Goal: Check status: Check status

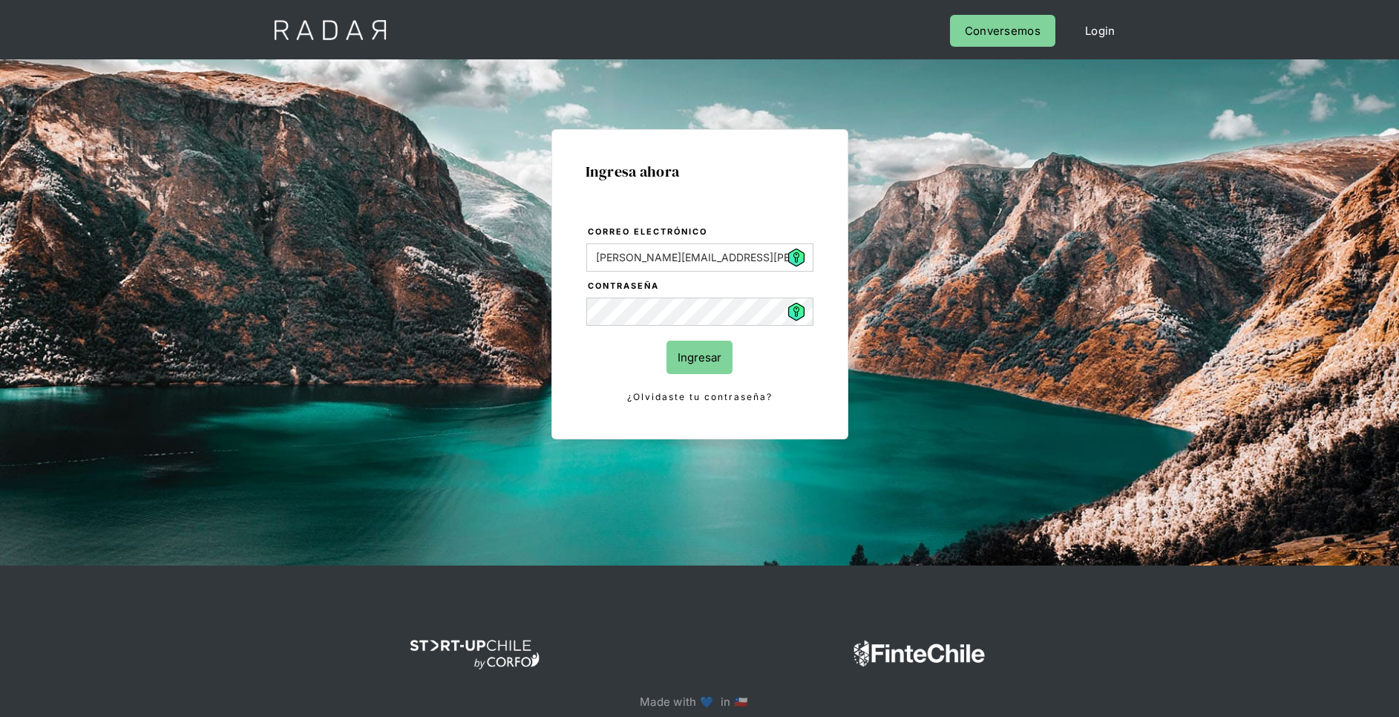
click at [698, 368] on input "Ingresar" at bounding box center [700, 357] width 66 height 33
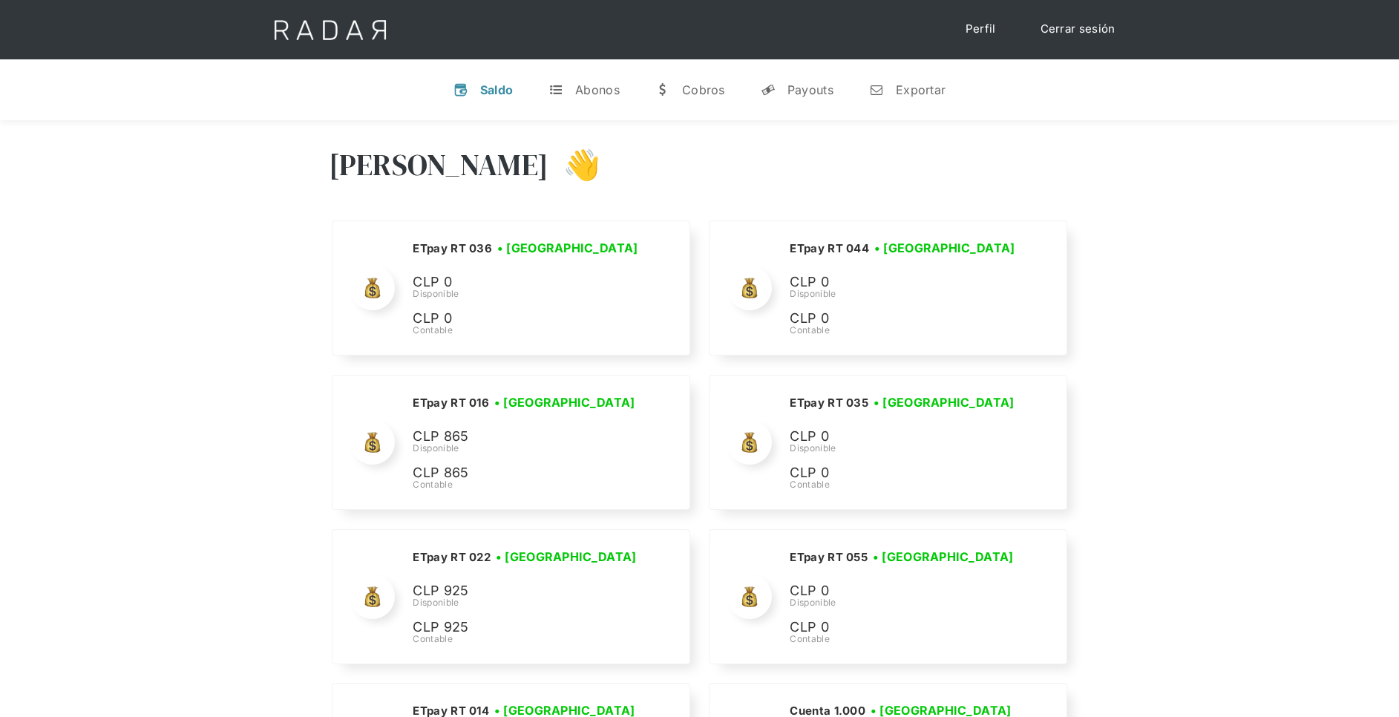
drag, startPoint x: 814, startPoint y: 93, endPoint x: 820, endPoint y: 127, distance: 34.8
click at [814, 93] on div "Payouts" at bounding box center [811, 89] width 46 height 15
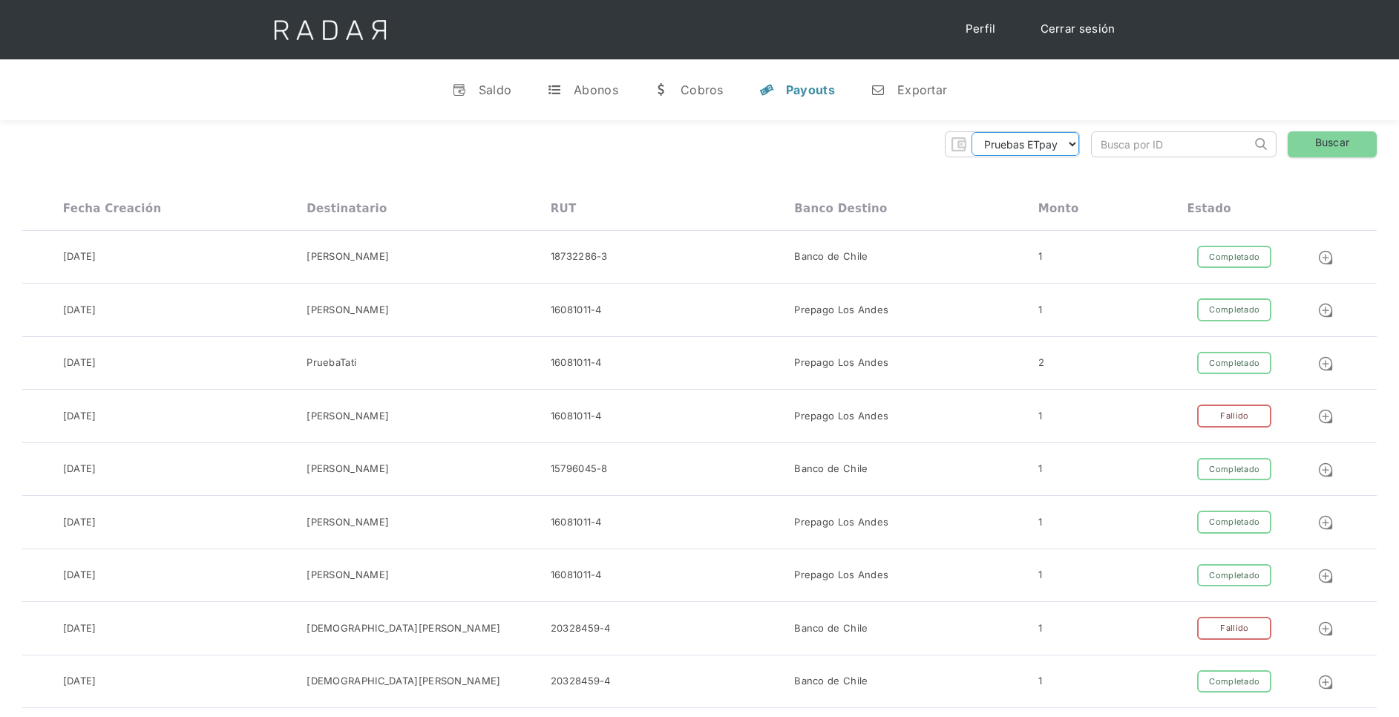
click at [1069, 151] on select "Pruebas ETpay Cuenta 1.000 Cuenta 1.001 Cuenta 1.002 Cuenta 1.003 Cuenta 1.004 …" at bounding box center [1026, 144] width 108 height 24
select select "etpay-cuenta-1001"
click at [972, 132] on select "Pruebas ETpay Cuenta 1.000 Cuenta 1.001 Cuenta 1.002 Cuenta 1.003 Cuenta 1.004 …" at bounding box center [1026, 144] width 108 height 24
click at [1360, 154] on link "Buscar" at bounding box center [1332, 144] width 89 height 26
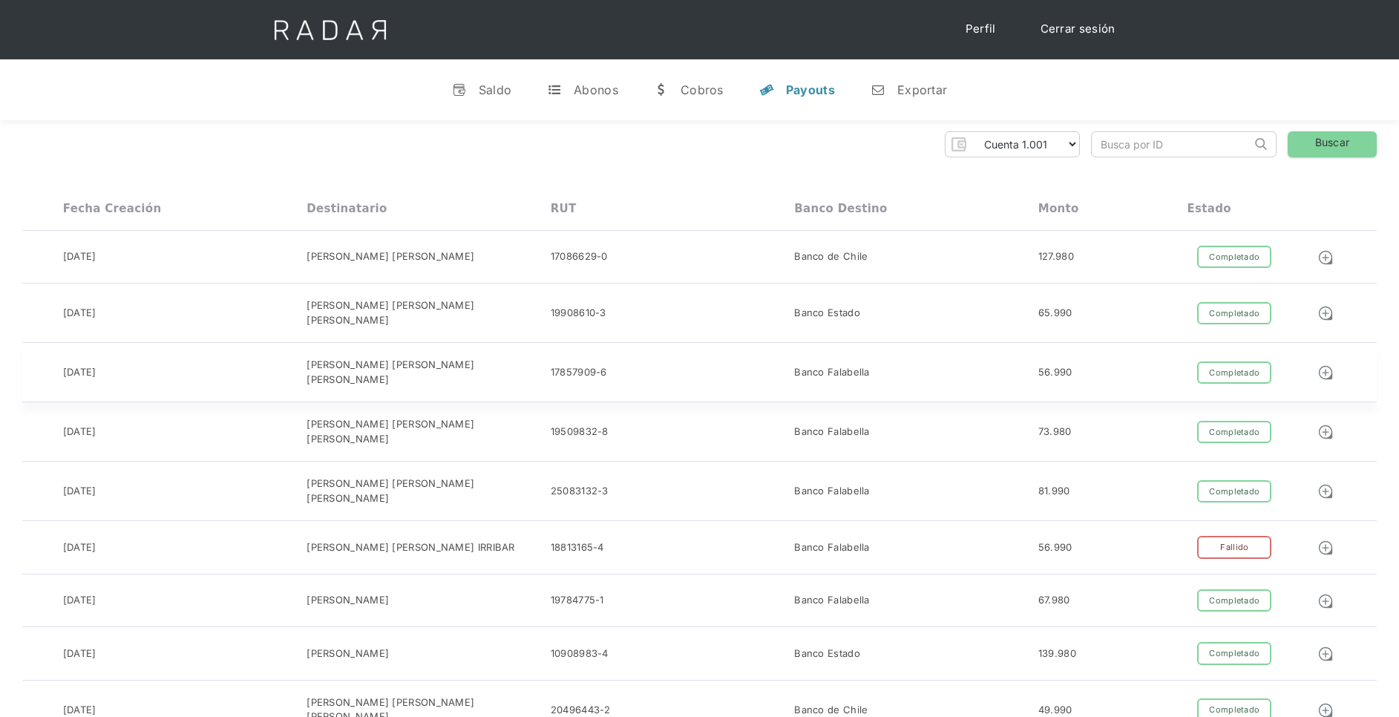
scroll to position [111, 0]
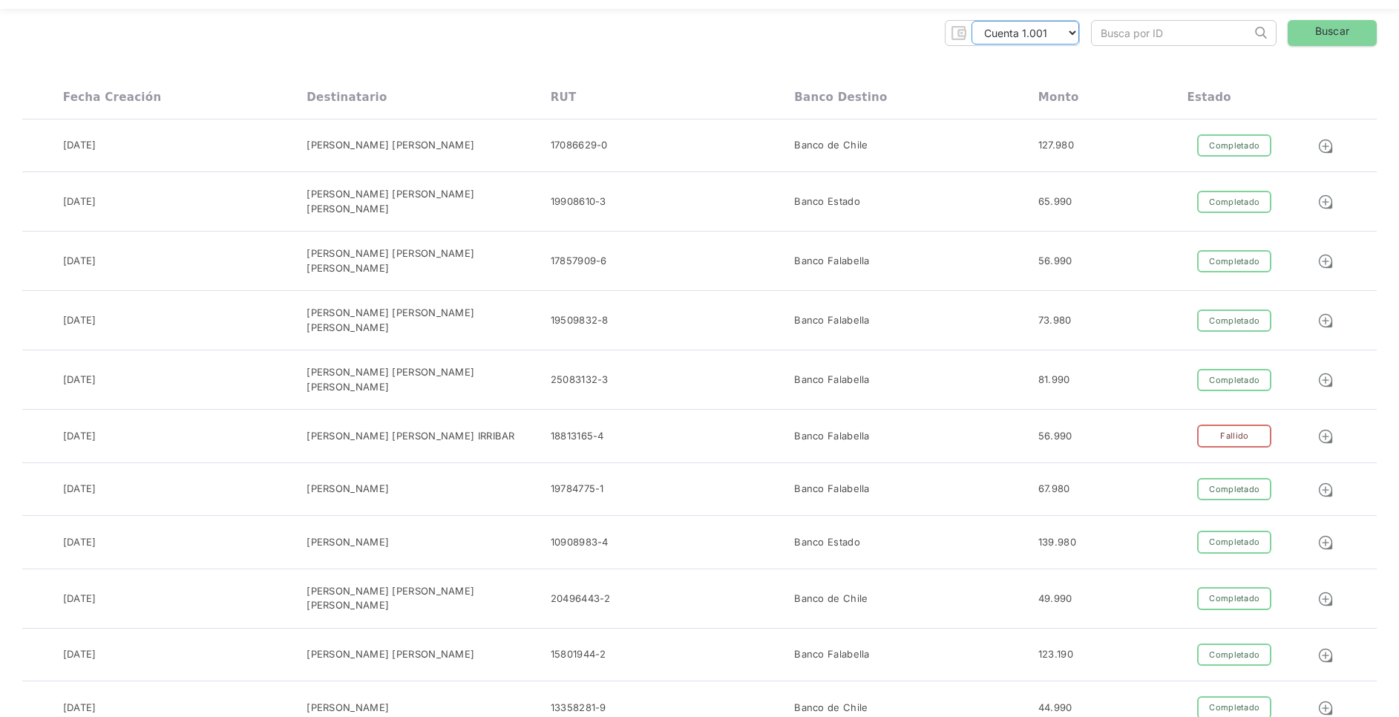
click at [1065, 33] on select "Pruebas ETpay Cuenta 1.000 Cuenta 1.001 Cuenta 1.002 Cuenta 1.003 Cuenta 1.004 …" at bounding box center [1026, 33] width 108 height 24
click at [972, 21] on select "Pruebas ETpay Cuenta 1.000 Cuenta 1.001 Cuenta 1.002 Cuenta 1.003 Cuenta 1.004 …" at bounding box center [1026, 33] width 108 height 24
click at [1320, 33] on link "Buscar" at bounding box center [1332, 33] width 89 height 26
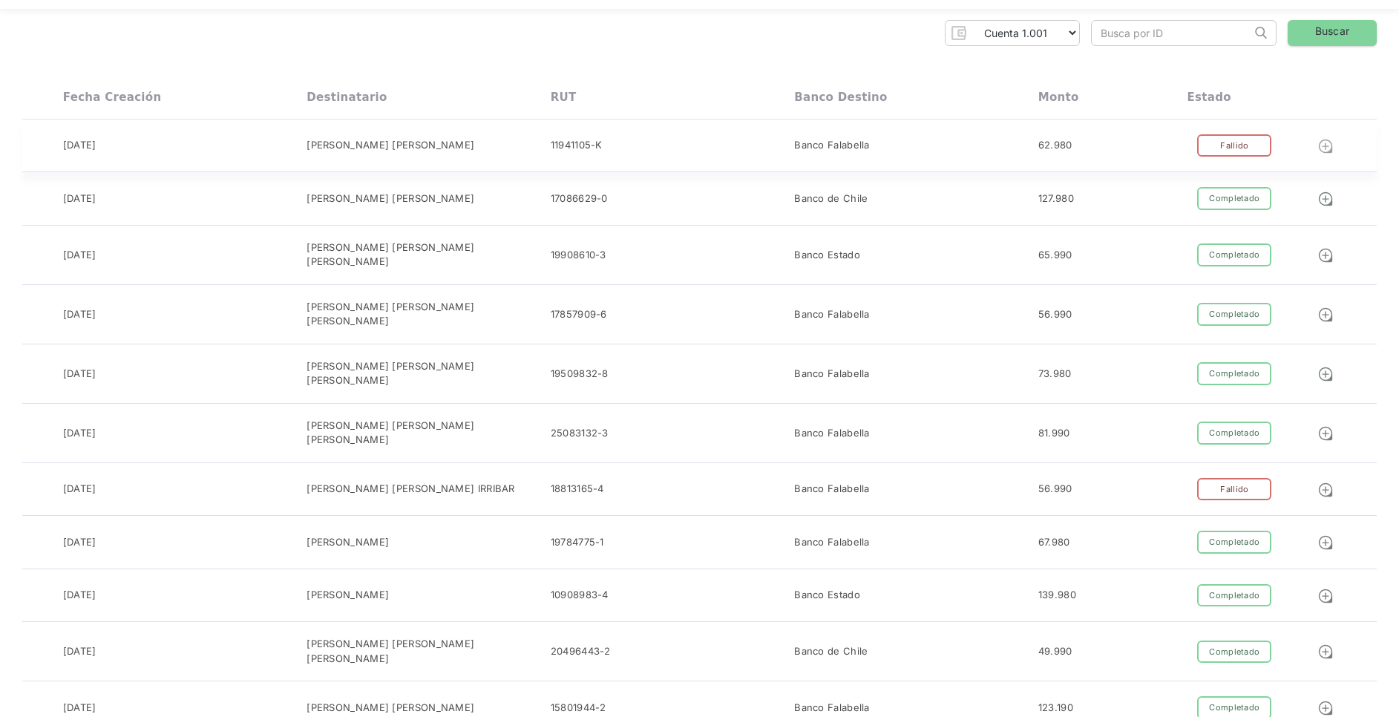
click at [1324, 144] on img at bounding box center [1326, 146] width 16 height 16
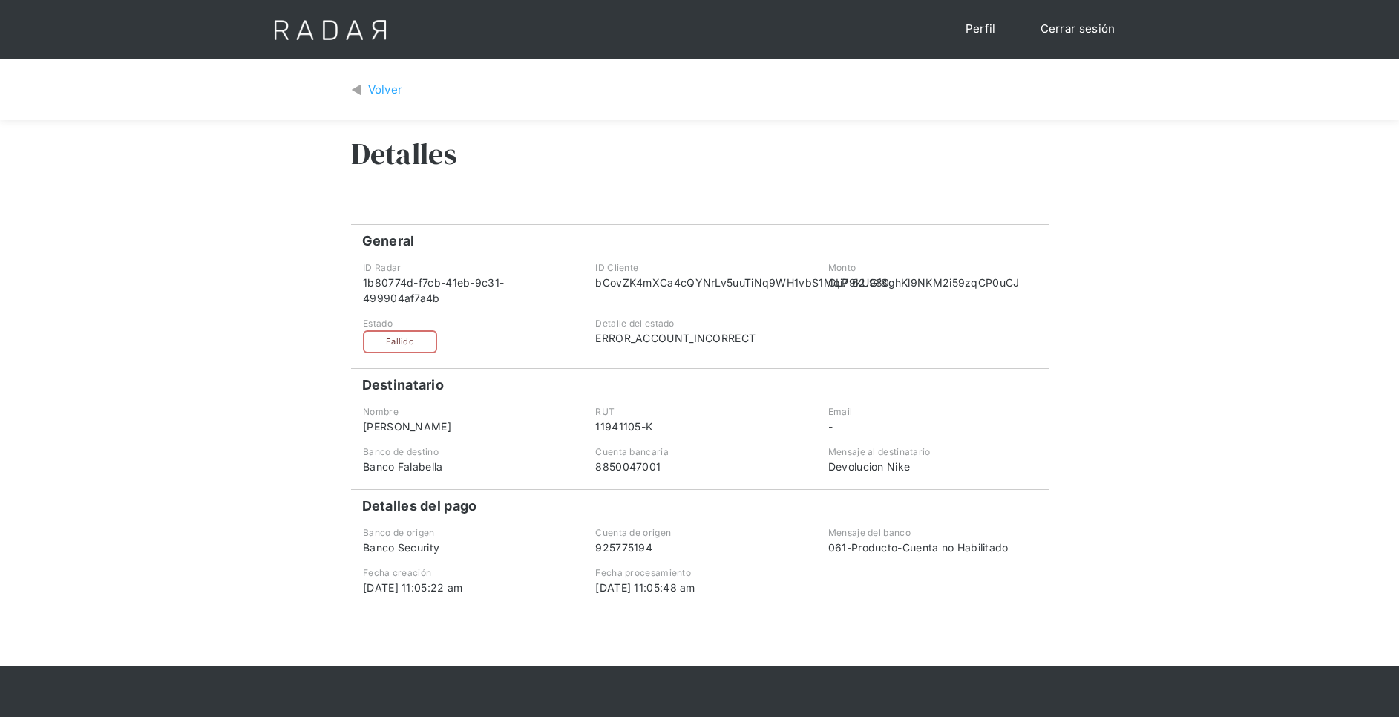
click at [414, 344] on div "Fallido" at bounding box center [400, 341] width 74 height 23
drag, startPoint x: 1013, startPoint y: 548, endPoint x: 799, endPoint y: 552, distance: 214.6
click at [799, 552] on div "Banco de origen Banco Security Cuenta de origen 925775194 Mensaje del banco 061…" at bounding box center [700, 540] width 698 height 29
copy div "Mensaje del banco 061-Producto-Cuenta no Habilitado"
click at [368, 87] on div "Volver" at bounding box center [385, 90] width 35 height 17
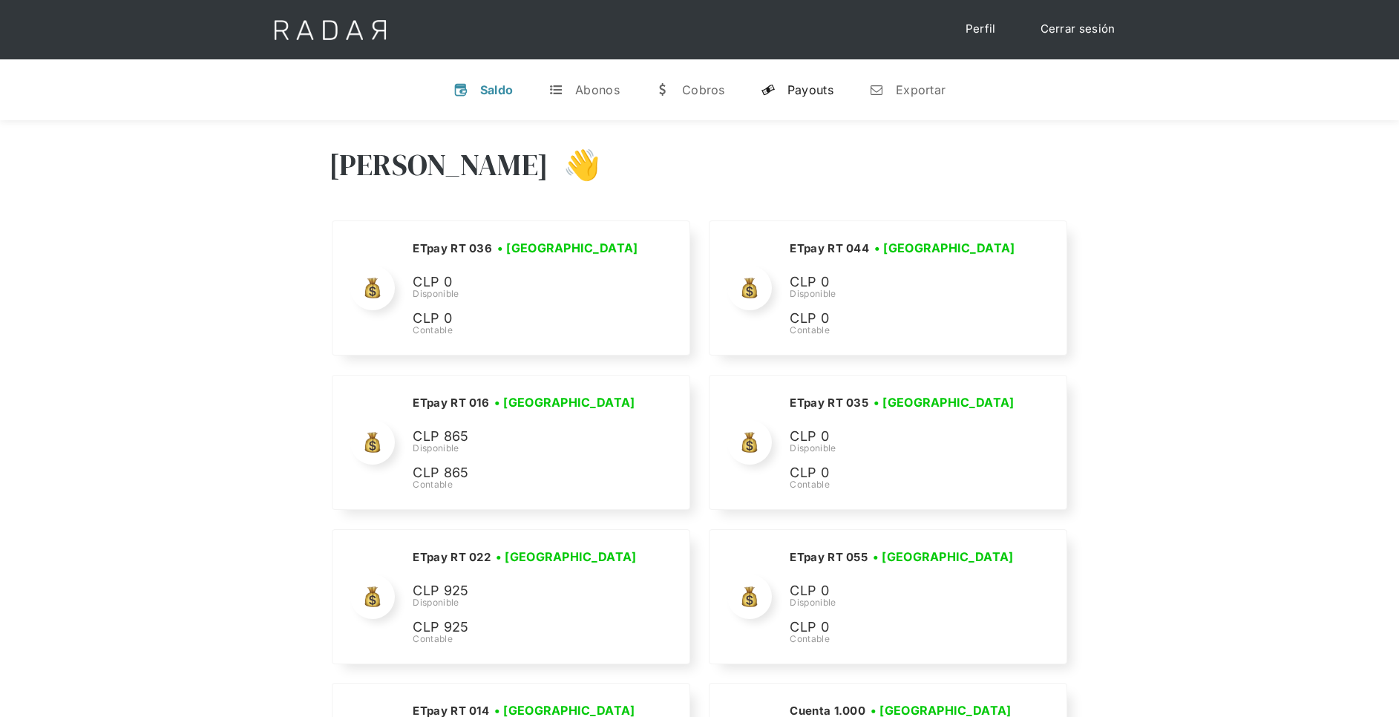
click at [796, 88] on div "Payouts" at bounding box center [811, 89] width 46 height 15
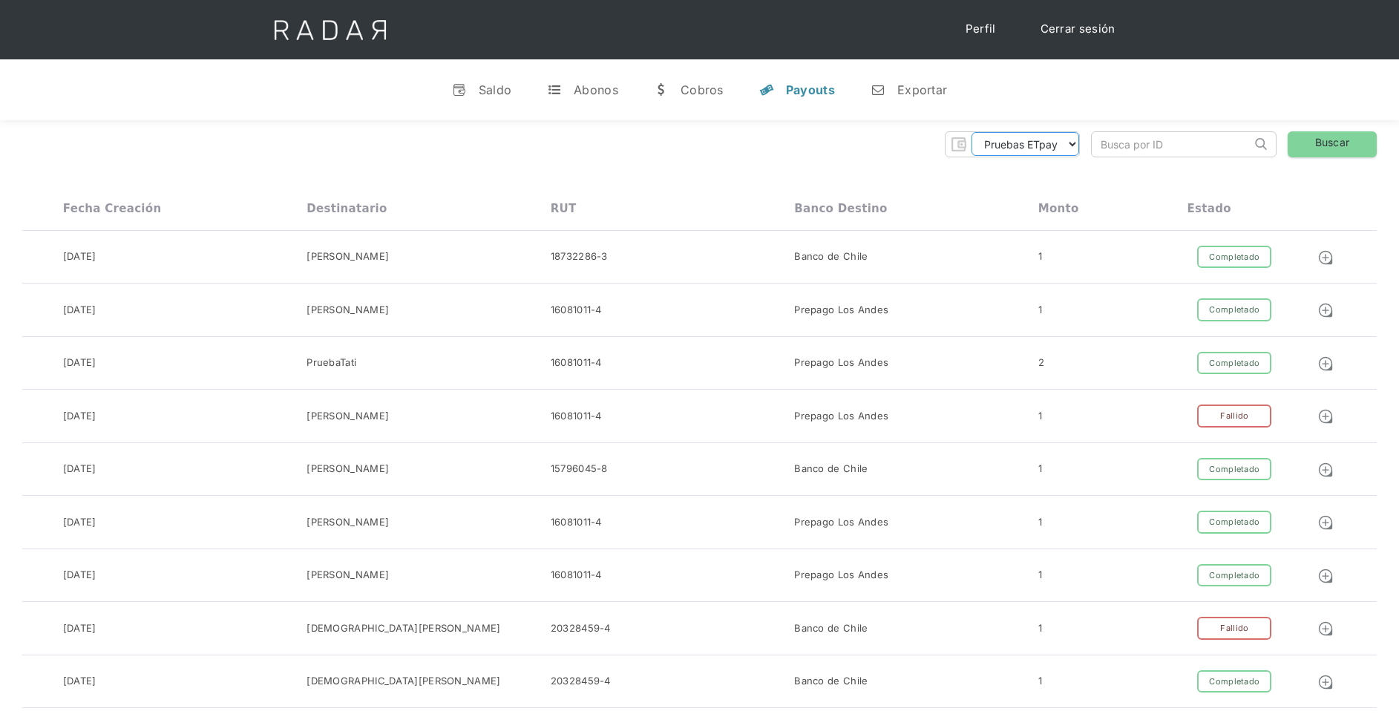
click at [1023, 152] on select "Pruebas ETpay Cuenta 1.000 Cuenta 1.001 Cuenta 1.002 Cuenta 1.003 Cuenta 1.004 …" at bounding box center [1026, 144] width 108 height 24
select select "etpay-cuenta-1001"
click at [972, 132] on select "Pruebas ETpay Cuenta 1.000 Cuenta 1.001 Cuenta 1.002 Cuenta 1.003 Cuenta 1.004 …" at bounding box center [1026, 144] width 108 height 24
click at [1331, 141] on link "Buscar" at bounding box center [1332, 144] width 89 height 26
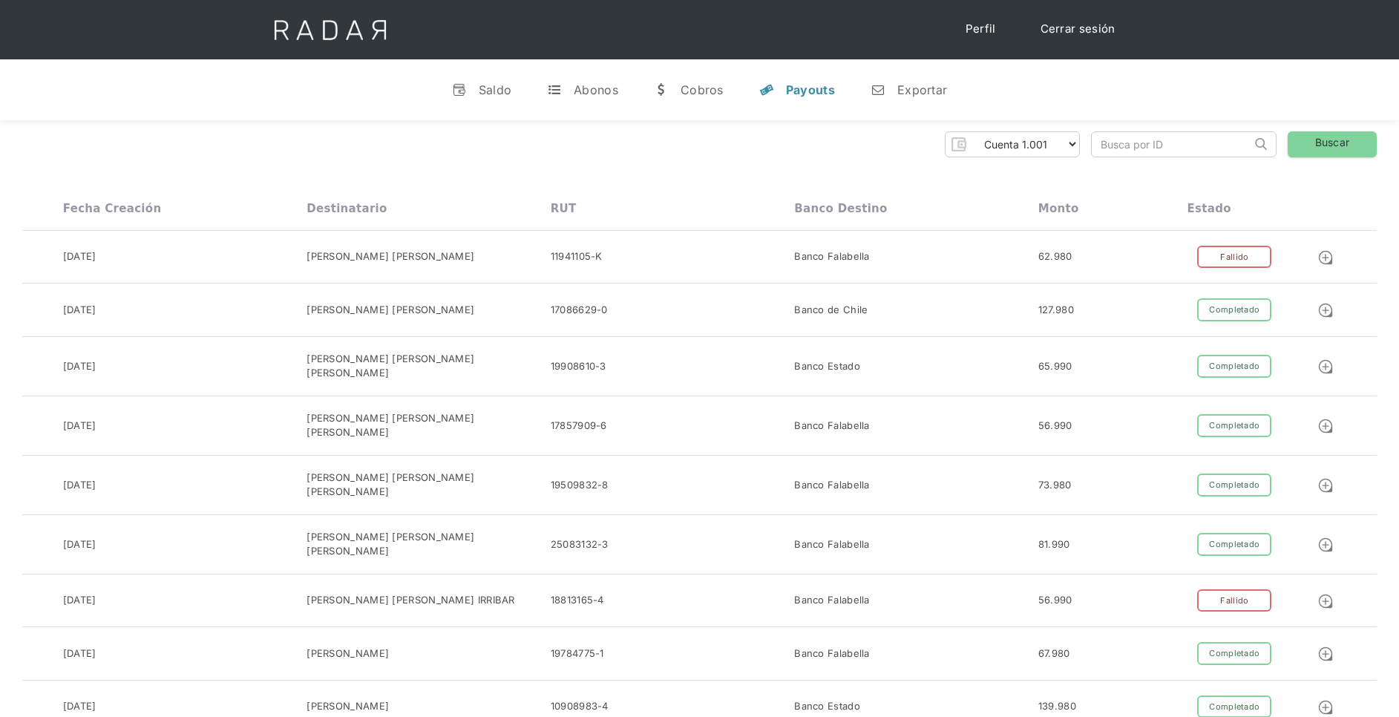
click at [1143, 151] on input "search" at bounding box center [1172, 144] width 160 height 24
paste input "396df7e0-3344-4a24-9152-697f4edacd3b"
type input "396df7e0-3344-4a24-9152-697f4edacd3b"
click at [1351, 145] on link "Buscar" at bounding box center [1332, 144] width 89 height 26
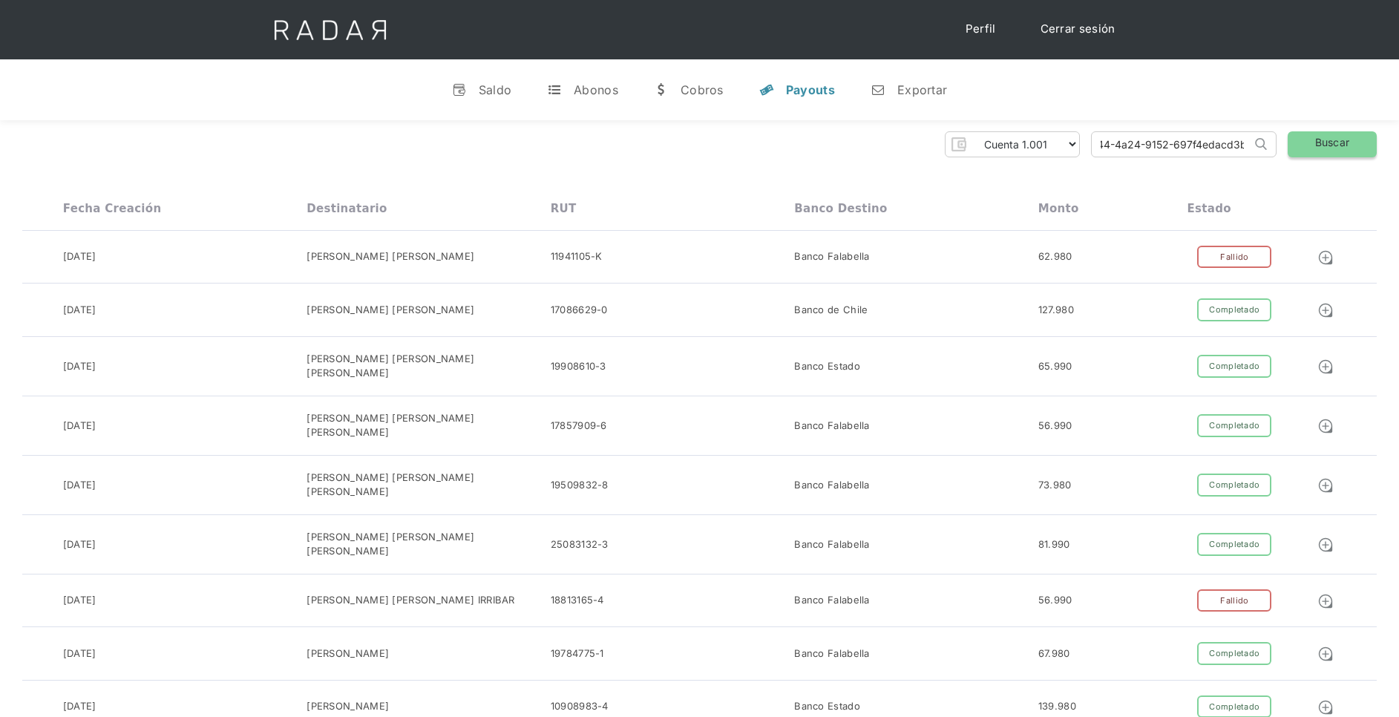
scroll to position [0, 0]
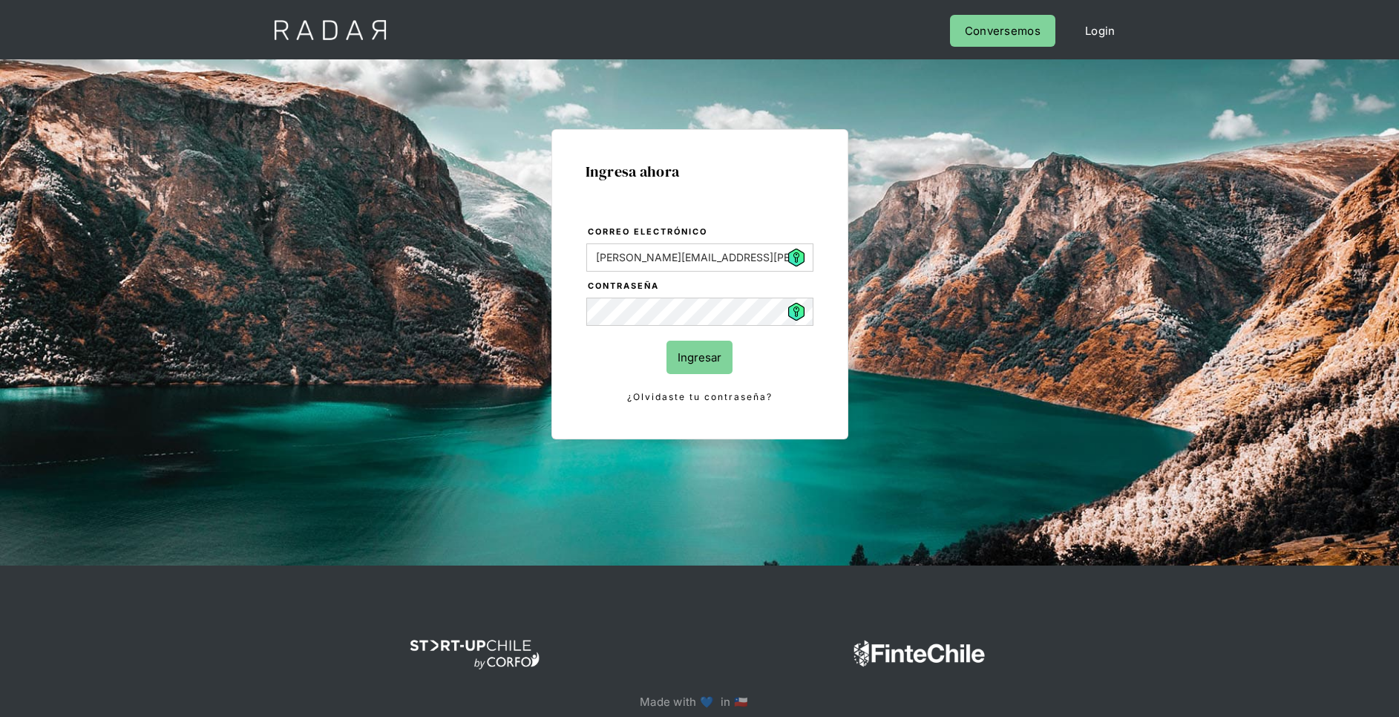
click at [693, 347] on input "Ingresar" at bounding box center [700, 357] width 66 height 33
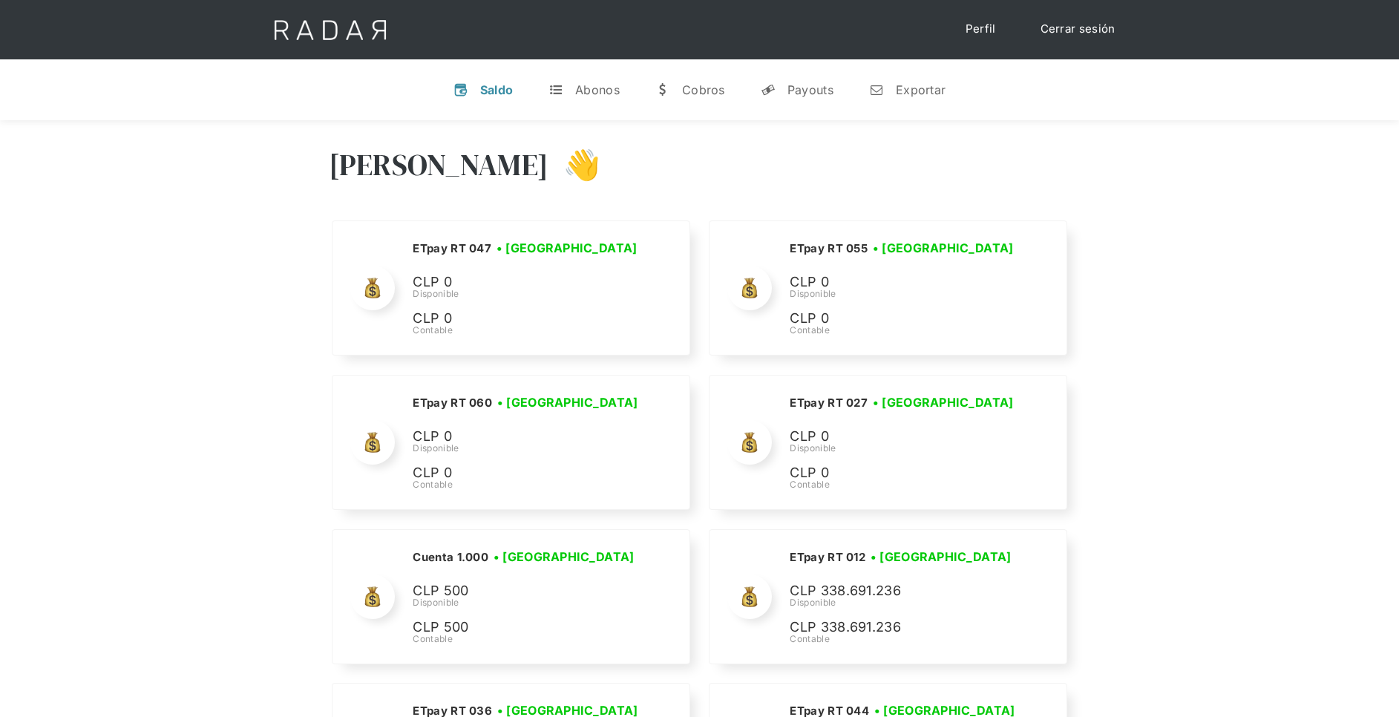
click at [1001, 185] on div "[PERSON_NAME] 👋" at bounding box center [700, 175] width 742 height 89
click at [821, 89] on div "Payouts" at bounding box center [811, 89] width 46 height 15
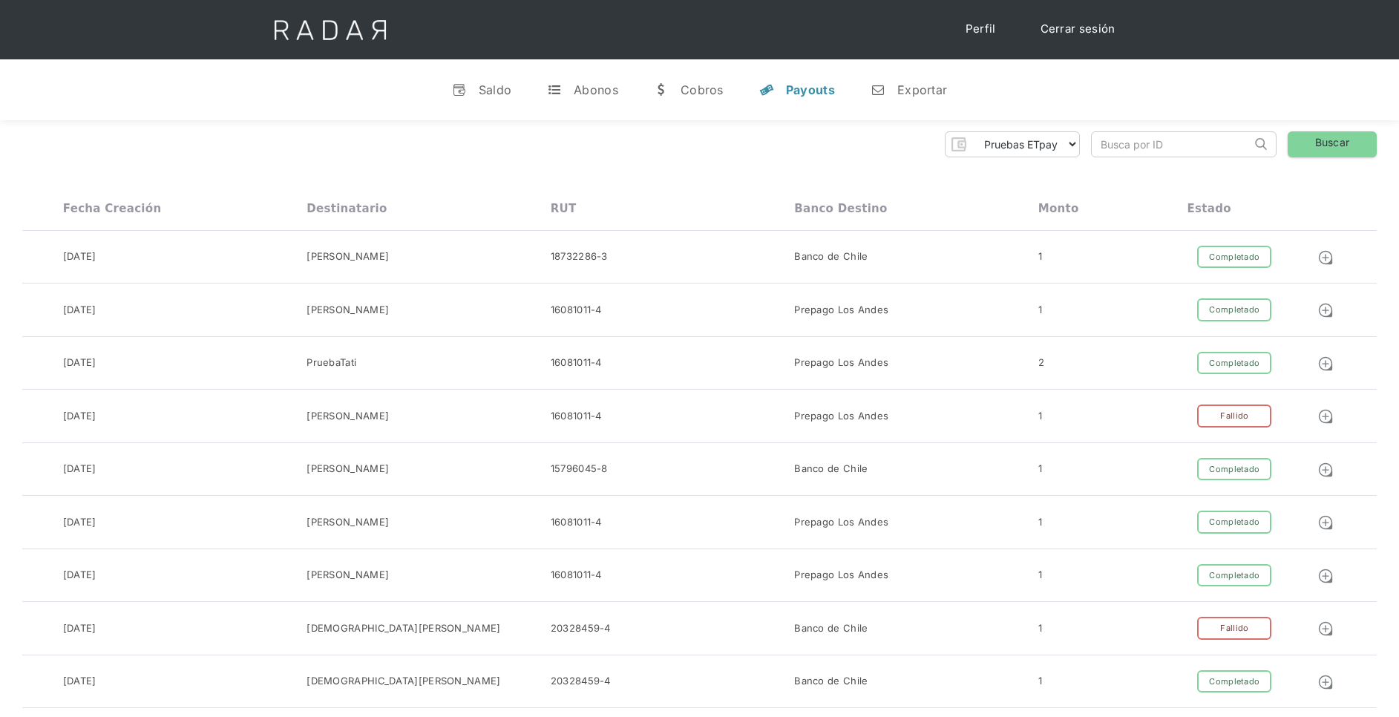
click at [1158, 148] on input "search" at bounding box center [1172, 144] width 160 height 24
paste input "396df7e0-3344-4a24-9152-697f4edacd3b"
click at [1327, 137] on link "Buscar" at bounding box center [1332, 144] width 89 height 26
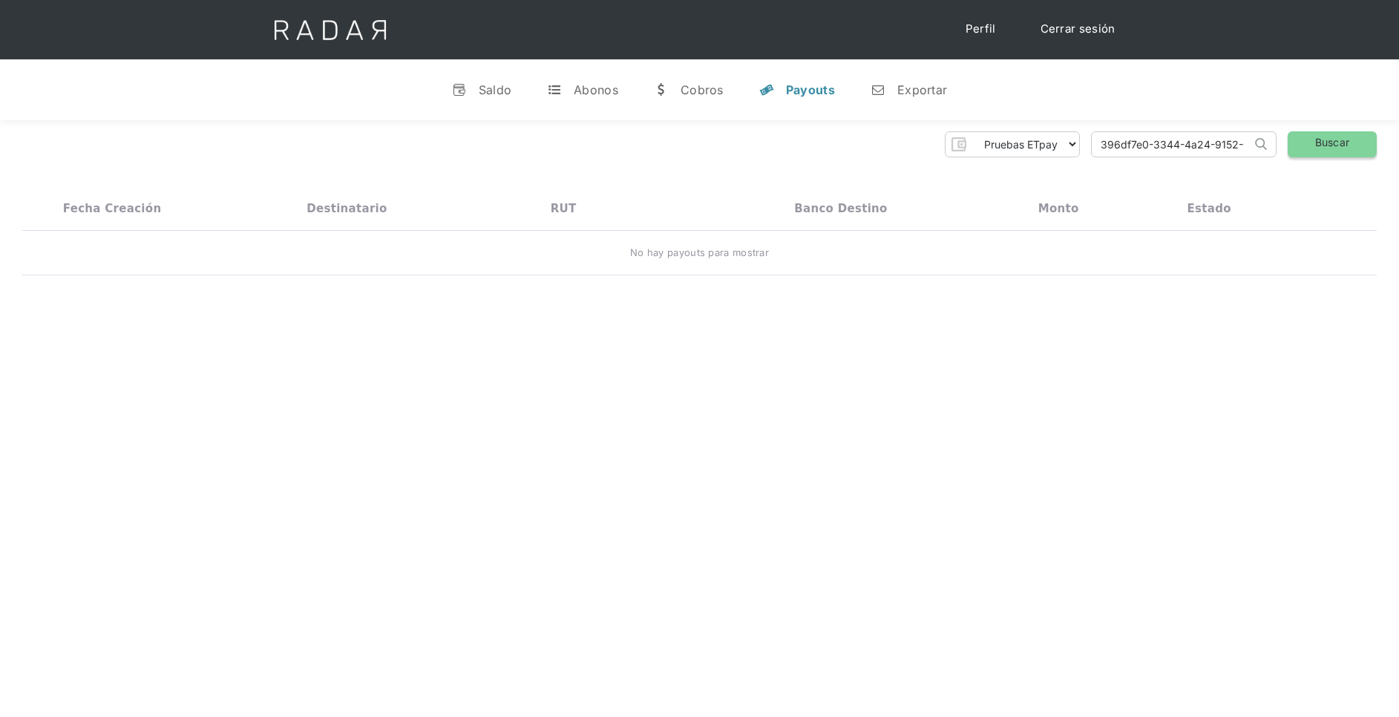
click at [1322, 140] on link "Buscar" at bounding box center [1332, 144] width 89 height 26
click at [1062, 143] on select "Pruebas ETpay Cuenta 1.000 Cuenta 1.001 Cuenta 1.002 Cuenta 1.003 Cuenta 1.004 …" at bounding box center [1026, 144] width 108 height 24
click at [848, 152] on div "Pruebas ETpay Cuenta 1.000 Cuenta 1.001 Cuenta 1.002 Cuenta 1.003 Cuenta 1.004 …" at bounding box center [699, 144] width 1355 height 26
drag, startPoint x: 1242, startPoint y: 143, endPoint x: 917, endPoint y: 154, distance: 325.4
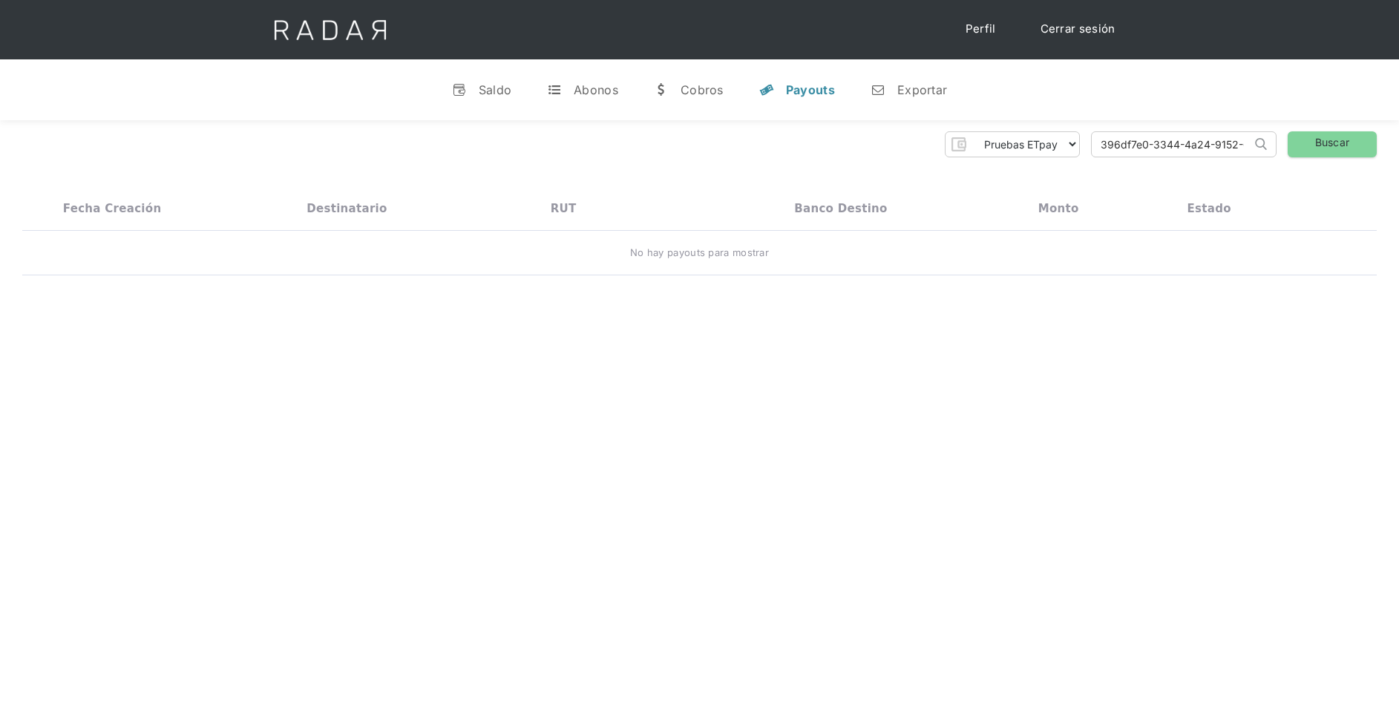
click at [917, 154] on div "Pruebas ETpay Cuenta 1.000 Cuenta 1.001 Cuenta 1.002 Cuenta 1.003 Cuenta 1.004 …" at bounding box center [699, 144] width 1355 height 26
type input "697f4edacd3b"
drag, startPoint x: 1191, startPoint y: 140, endPoint x: 1049, endPoint y: 144, distance: 141.9
click at [1053, 143] on div "Pruebas ETpay Cuenta 1.000 Cuenta 1.001 Cuenta 1.002 Cuenta 1.003 Cuenta 1.004 …" at bounding box center [699, 144] width 1355 height 26
click at [1128, 136] on input "search" at bounding box center [1172, 144] width 160 height 24
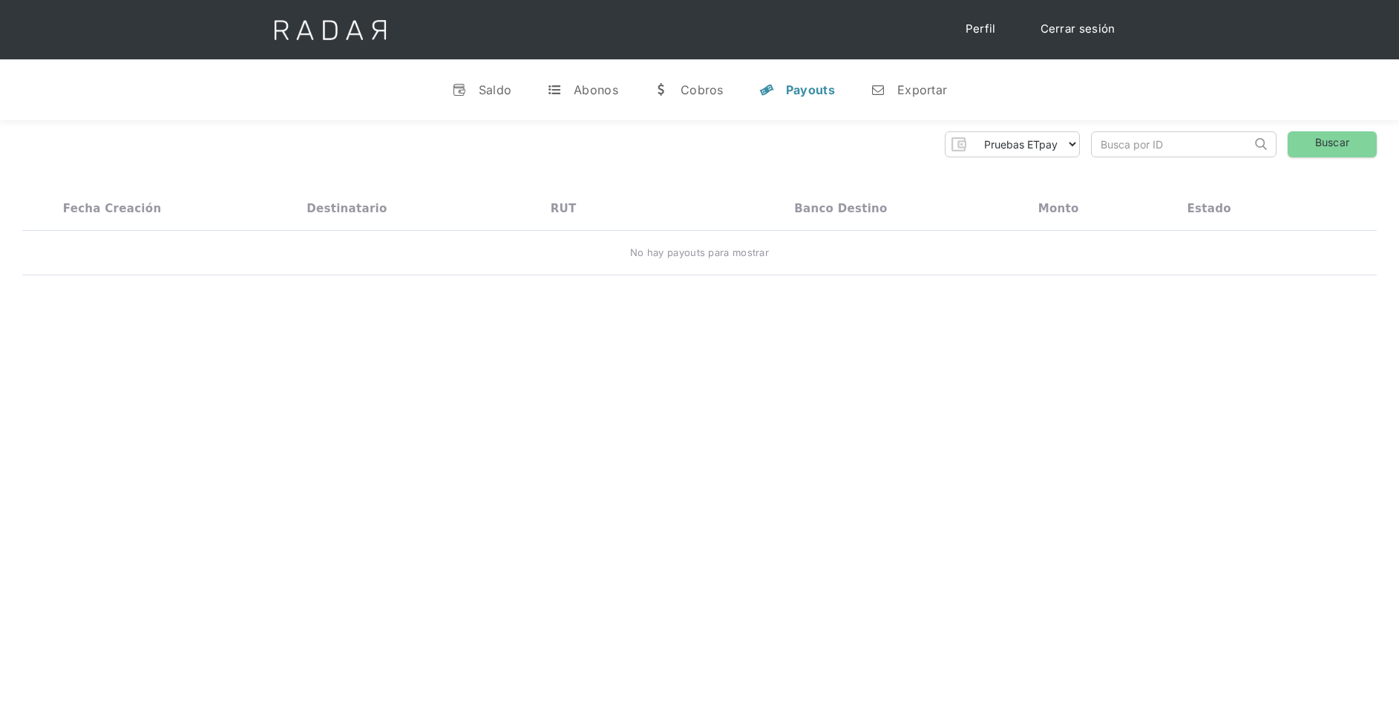
paste input "396df7e0-3344-4a24-9152-697f4edacd3b"
type input "396df7e0-3344-4a24-9152-697f4edacd3b"
click at [1313, 143] on link "Buscar" at bounding box center [1332, 144] width 89 height 26
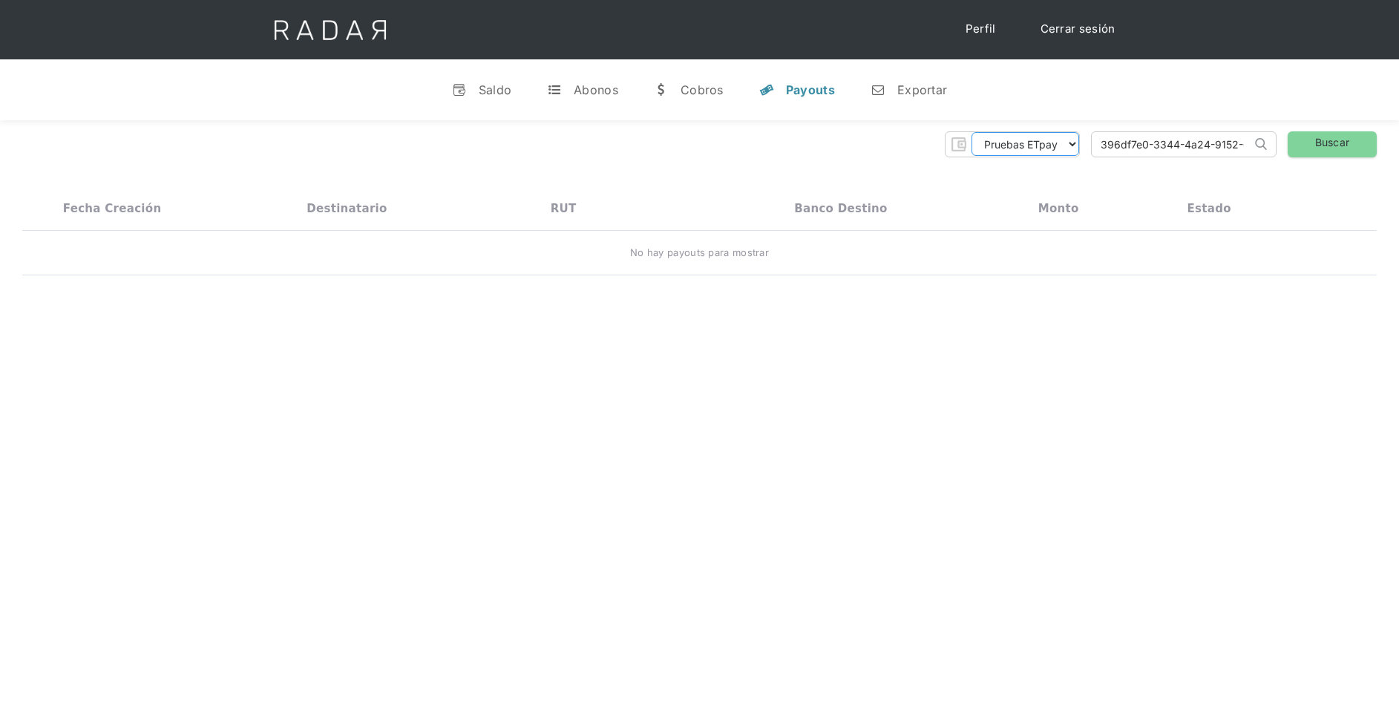
click at [1072, 146] on select "Pruebas ETpay Cuenta 1.000 Cuenta 1.001 Cuenta 1.002 Cuenta 1.003 Cuenta 1.004 …" at bounding box center [1026, 144] width 108 height 24
select select "etpay-cuenta-1001"
click at [972, 132] on select "Pruebas ETpay Cuenta 1.000 Cuenta 1.001 Cuenta 1.002 Cuenta 1.003 Cuenta 1.004 …" at bounding box center [1026, 144] width 108 height 24
click at [1342, 146] on link "Buscar" at bounding box center [1332, 144] width 89 height 26
click at [1332, 254] on img at bounding box center [1326, 257] width 16 height 16
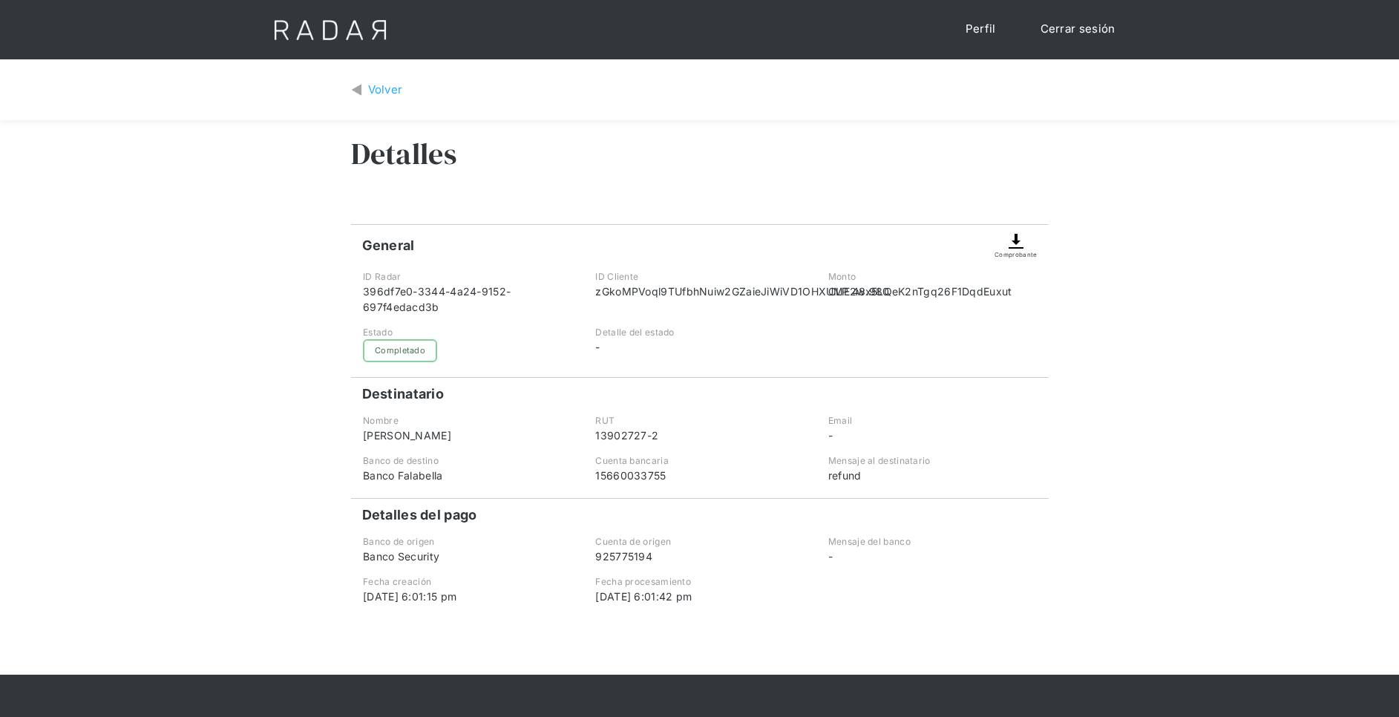
click at [1013, 247] on img at bounding box center [1016, 241] width 18 height 18
click at [1018, 243] on img at bounding box center [1016, 241] width 18 height 18
click at [1021, 250] on div "Comprobante" at bounding box center [1016, 254] width 42 height 9
click at [395, 86] on div "Volver" at bounding box center [385, 90] width 35 height 17
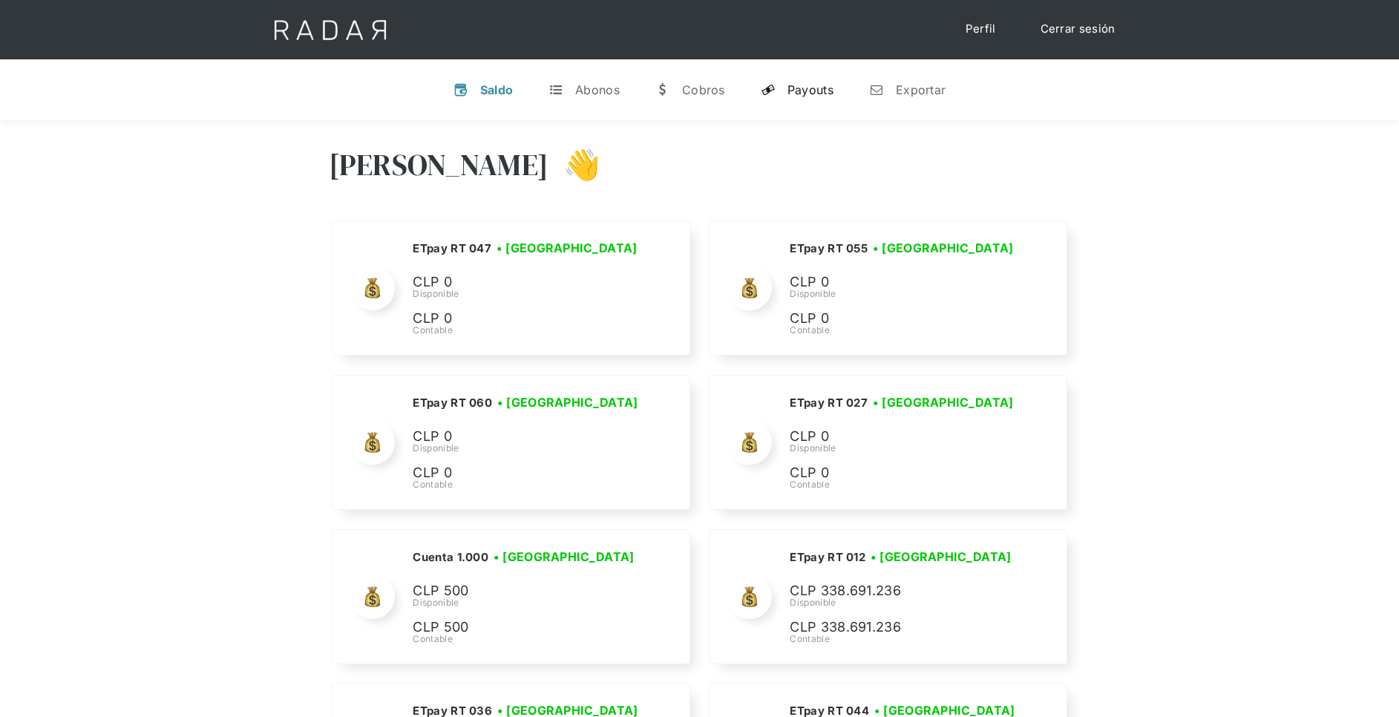
click at [817, 82] on div "Payouts" at bounding box center [811, 89] width 46 height 15
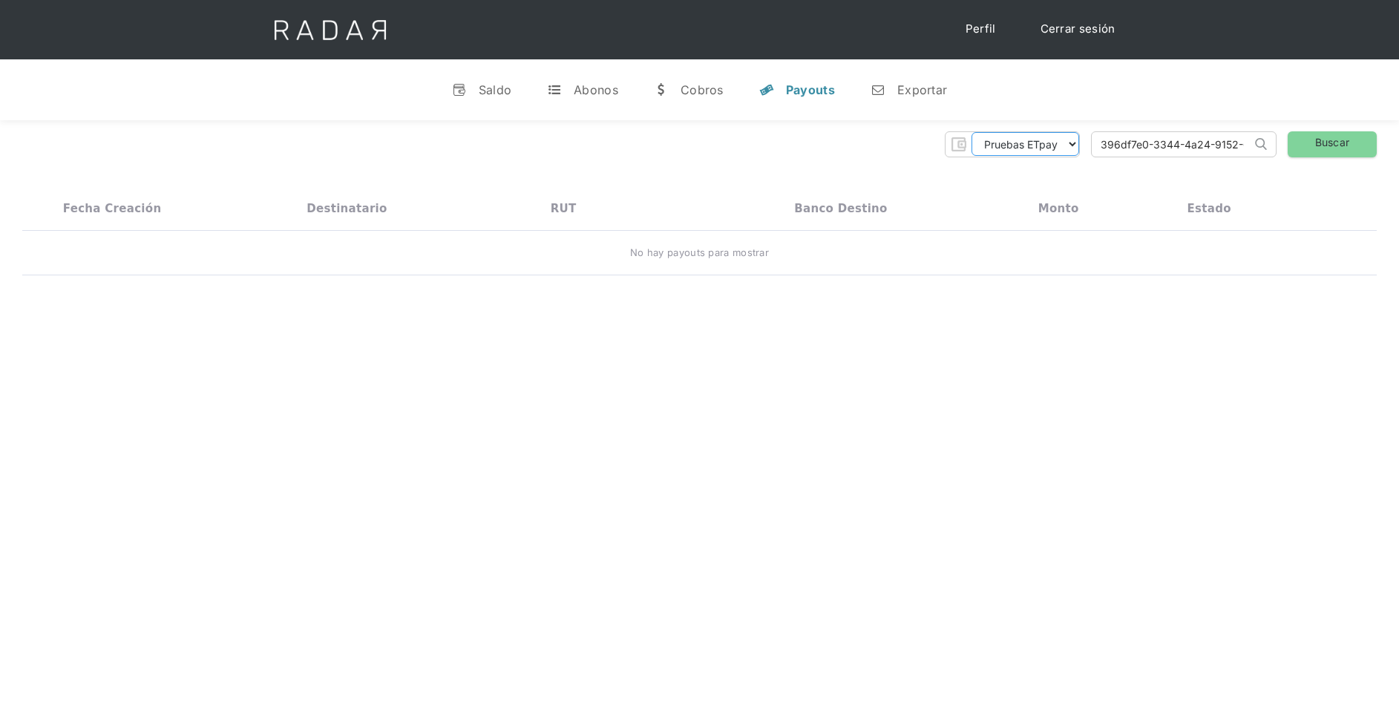
drag, startPoint x: 1062, startPoint y: 142, endPoint x: 1062, endPoint y: 153, distance: 11.1
click at [1062, 142] on select "Pruebas ETpay Cuenta 1.000 Cuenta 1.001 Cuenta 1.002 Cuenta 1.003 Cuenta 1.004 …" at bounding box center [1026, 144] width 108 height 24
select select "etpay-cuenta-1001"
click at [972, 132] on select "Pruebas ETpay Cuenta 1.000 Cuenta 1.001 Cuenta 1.002 Cuenta 1.003 Cuenta 1.004 …" at bounding box center [1026, 144] width 108 height 24
click at [1234, 142] on input "396df7e0-3344-4a24-9152-697f4edacd3b" at bounding box center [1172, 144] width 160 height 24
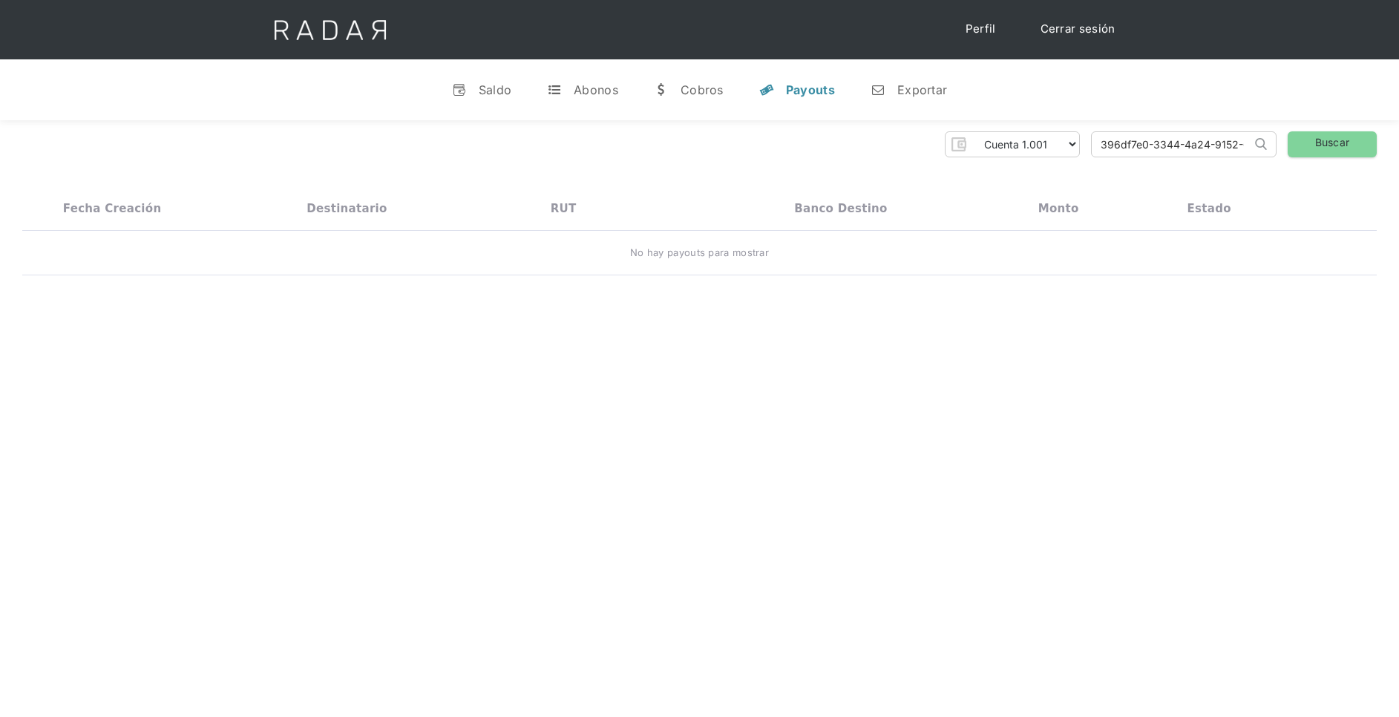
scroll to position [0, 6]
drag, startPoint x: 1241, startPoint y: 144, endPoint x: 1093, endPoint y: 146, distance: 148.5
click at [1093, 146] on input "396df7e0-3344-4a24-9152-697f4edacd3b" at bounding box center [1172, 144] width 160 height 24
type input "6"
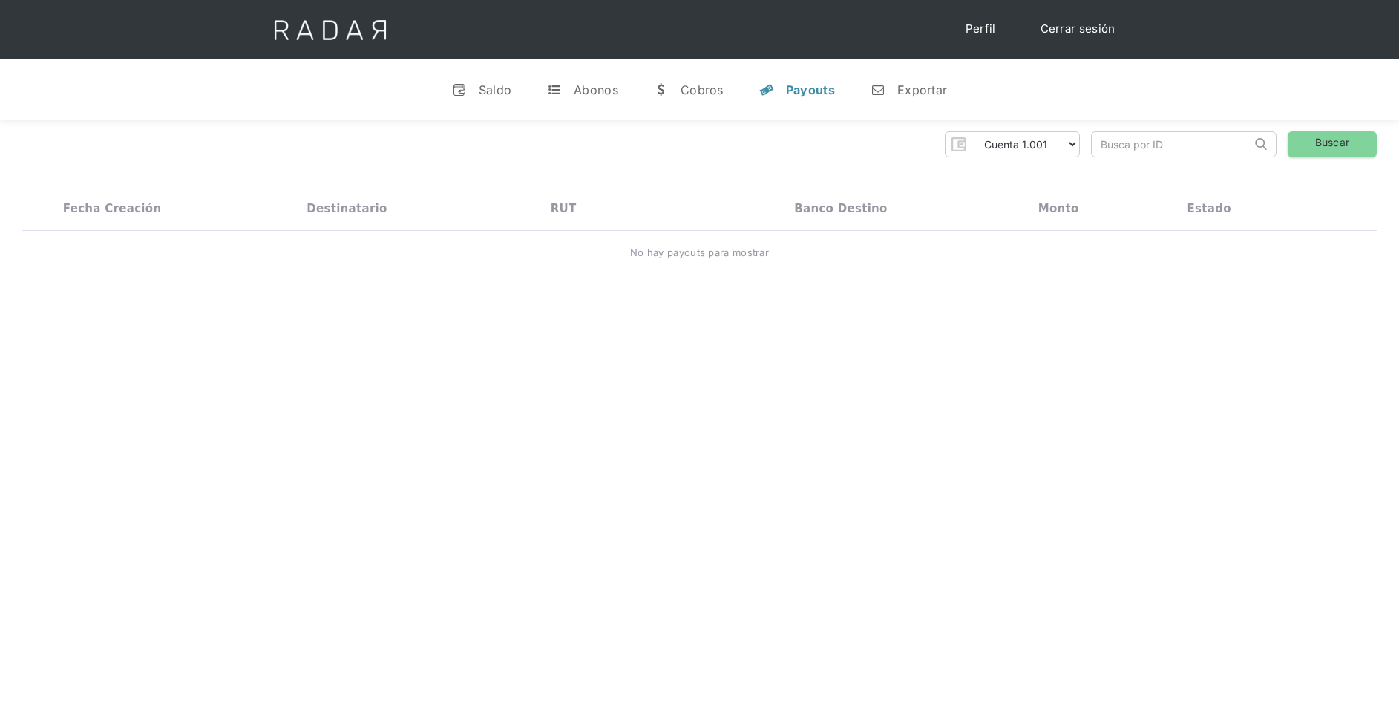
paste input "1552358750921-01"
type input "1552358750921"
click at [1331, 144] on link "Buscar" at bounding box center [1332, 144] width 89 height 26
click at [1302, 157] on link "Buscar" at bounding box center [1332, 144] width 89 height 26
drag, startPoint x: 1232, startPoint y: 141, endPoint x: 1009, endPoint y: 148, distance: 223.6
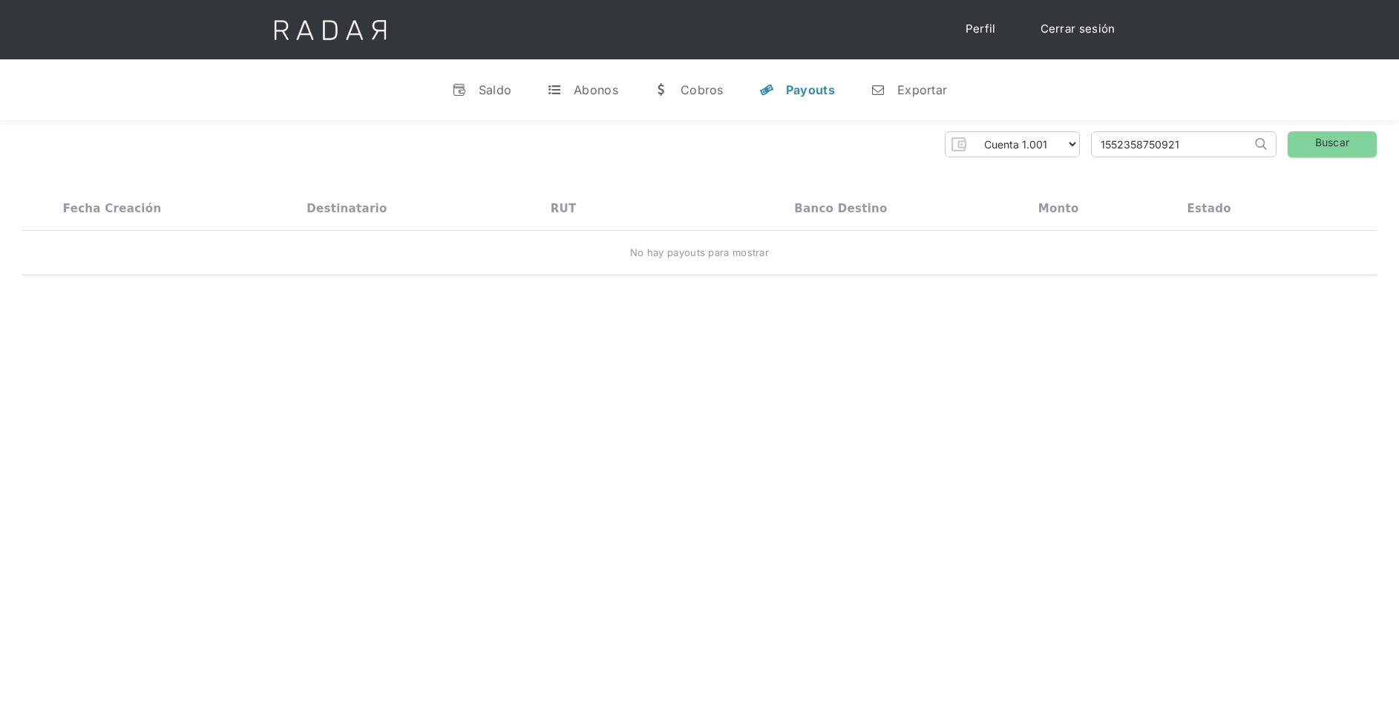
click at [989, 148] on div "Pruebas ETpay Cuenta 1.000 Cuenta 1.001 Cuenta 1.002 Cuenta 1.003 Cuenta 1.004 …" at bounding box center [699, 144] width 1355 height 26
click at [1316, 148] on link "Buscar" at bounding box center [1332, 144] width 89 height 26
click at [1318, 143] on link "Buscar" at bounding box center [1332, 144] width 89 height 26
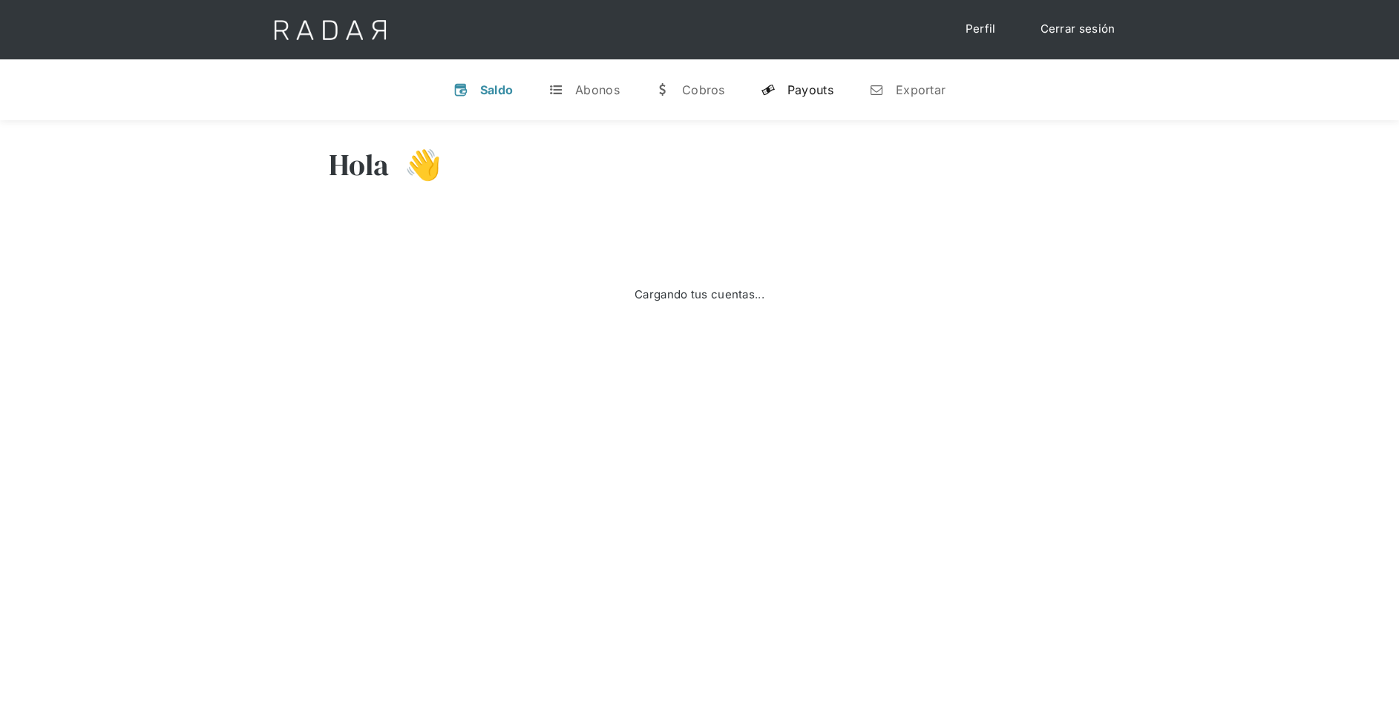
click at [820, 88] on div "Payouts" at bounding box center [811, 89] width 46 height 15
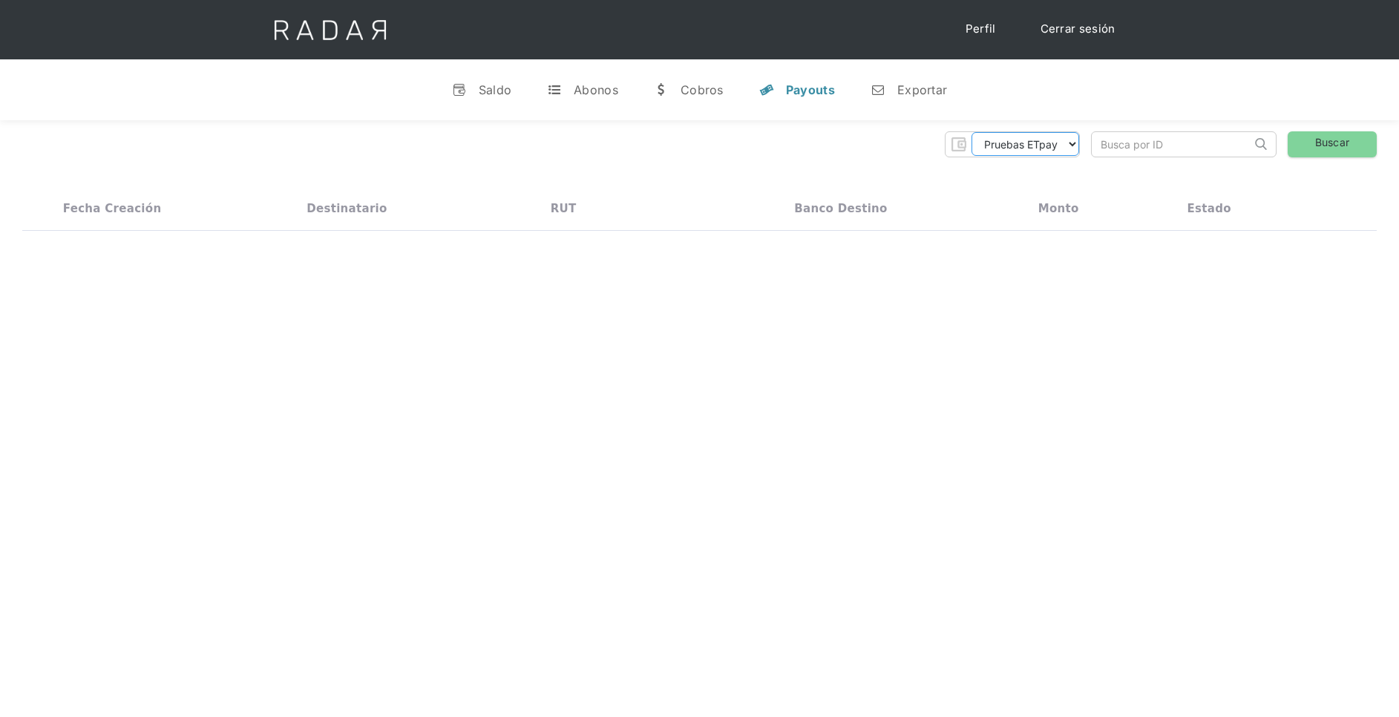
click at [1074, 145] on select "Pruebas ETpay Cuenta 1.000 Cuenta 1.001 Cuenta 1.002 Cuenta 1.003 Cuenta 1.004 …" at bounding box center [1026, 144] width 108 height 24
select select "etpay-cuenta-1001"
click at [972, 132] on select "Pruebas ETpay Cuenta 1.000 Cuenta 1.001 Cuenta 1.002 Cuenta 1.003 Cuenta 1.004 …" at bounding box center [1026, 144] width 108 height 24
click at [1311, 156] on link "Buscar" at bounding box center [1332, 144] width 89 height 26
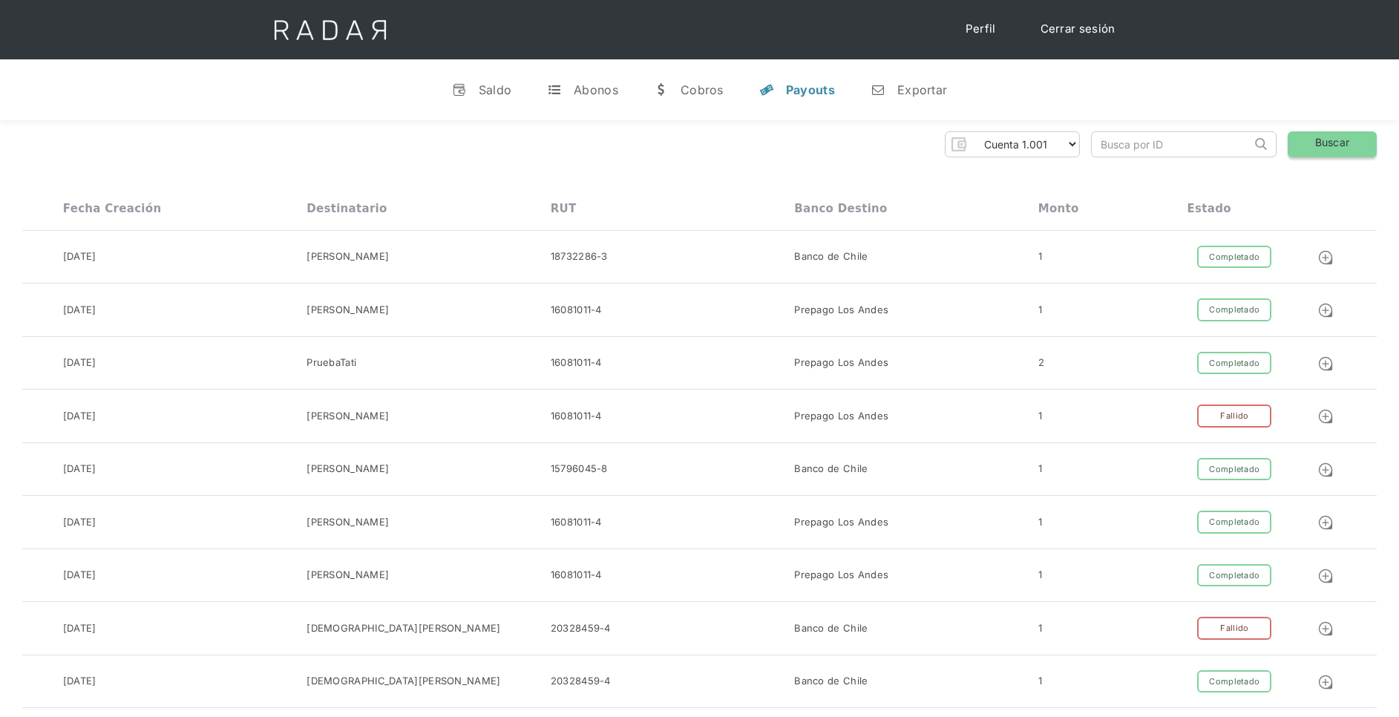
click at [1329, 155] on link "Buscar" at bounding box center [1332, 144] width 89 height 26
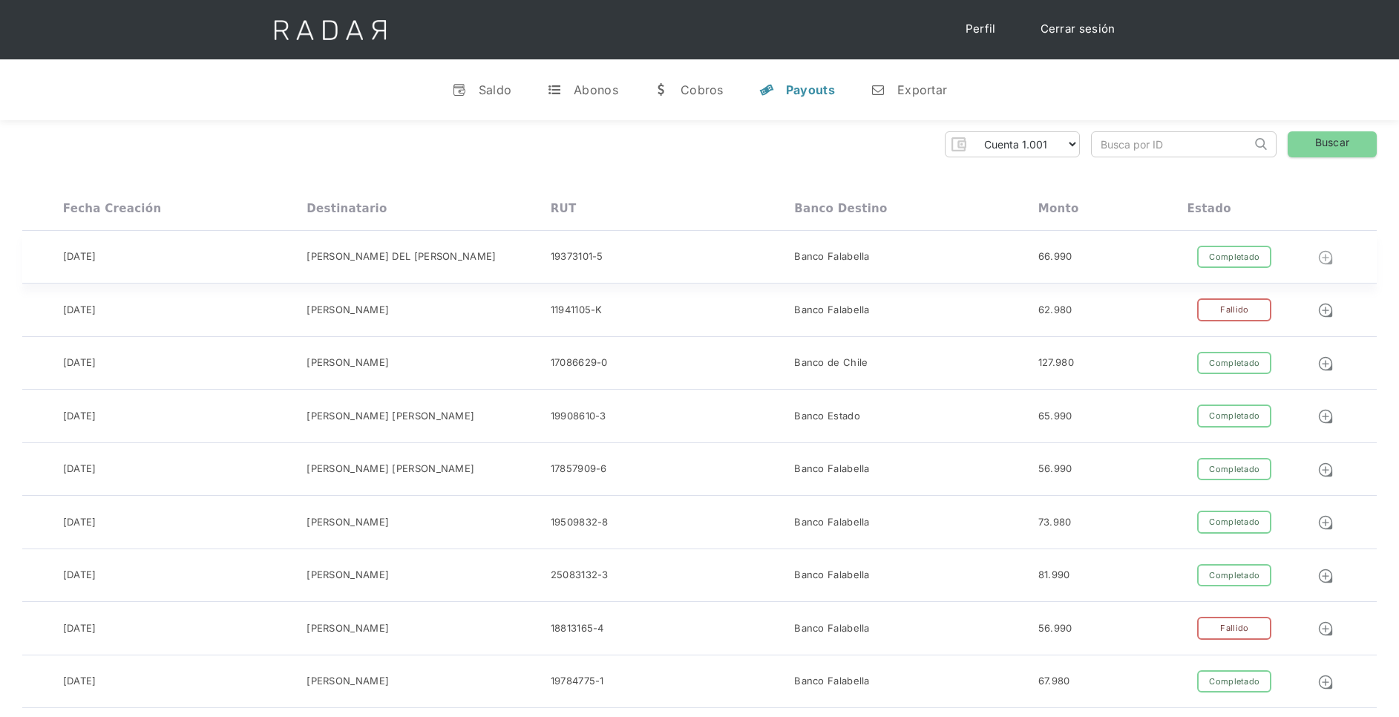
click at [1327, 261] on img at bounding box center [1326, 257] width 16 height 16
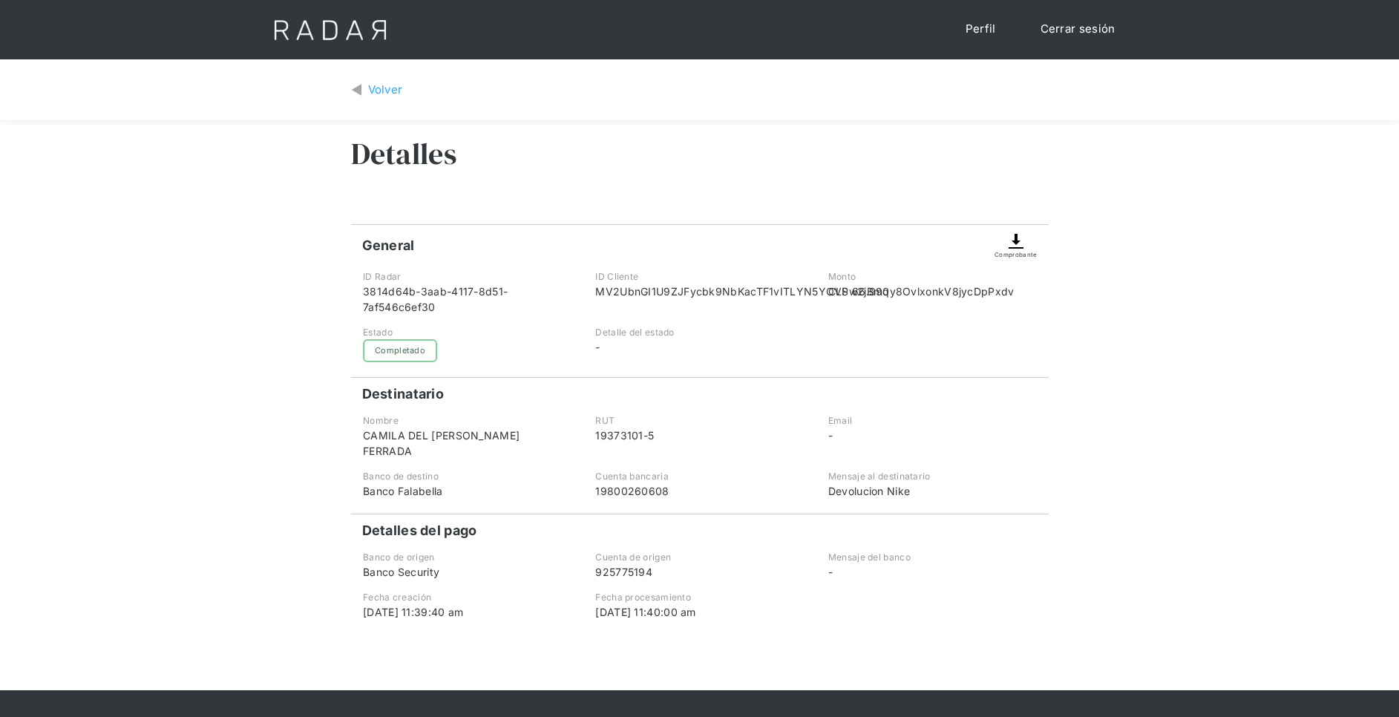
click at [389, 356] on div "Completado" at bounding box center [400, 350] width 74 height 23
click at [1013, 246] on img at bounding box center [1016, 241] width 18 height 18
click at [1021, 243] on img at bounding box center [1016, 241] width 18 height 18
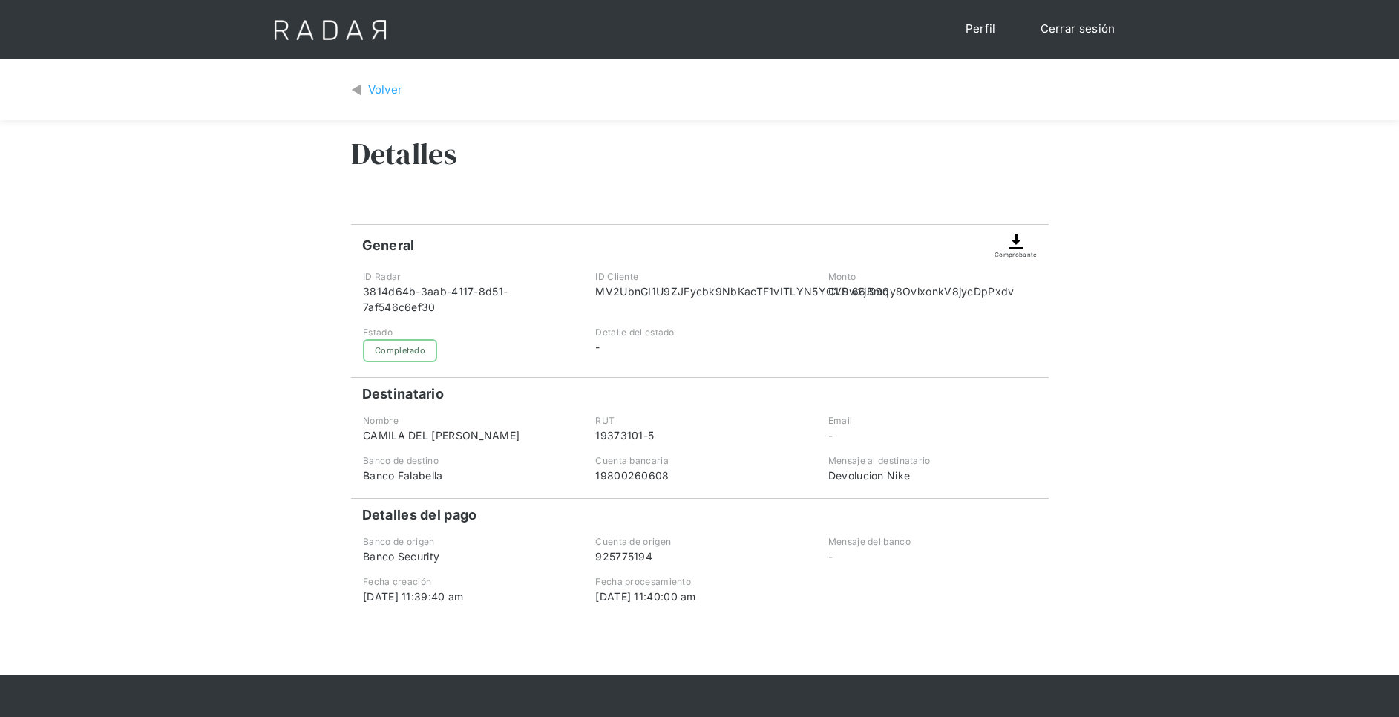
click at [1019, 245] on img at bounding box center [1016, 241] width 18 height 18
click at [376, 91] on div "Volver" at bounding box center [385, 90] width 35 height 17
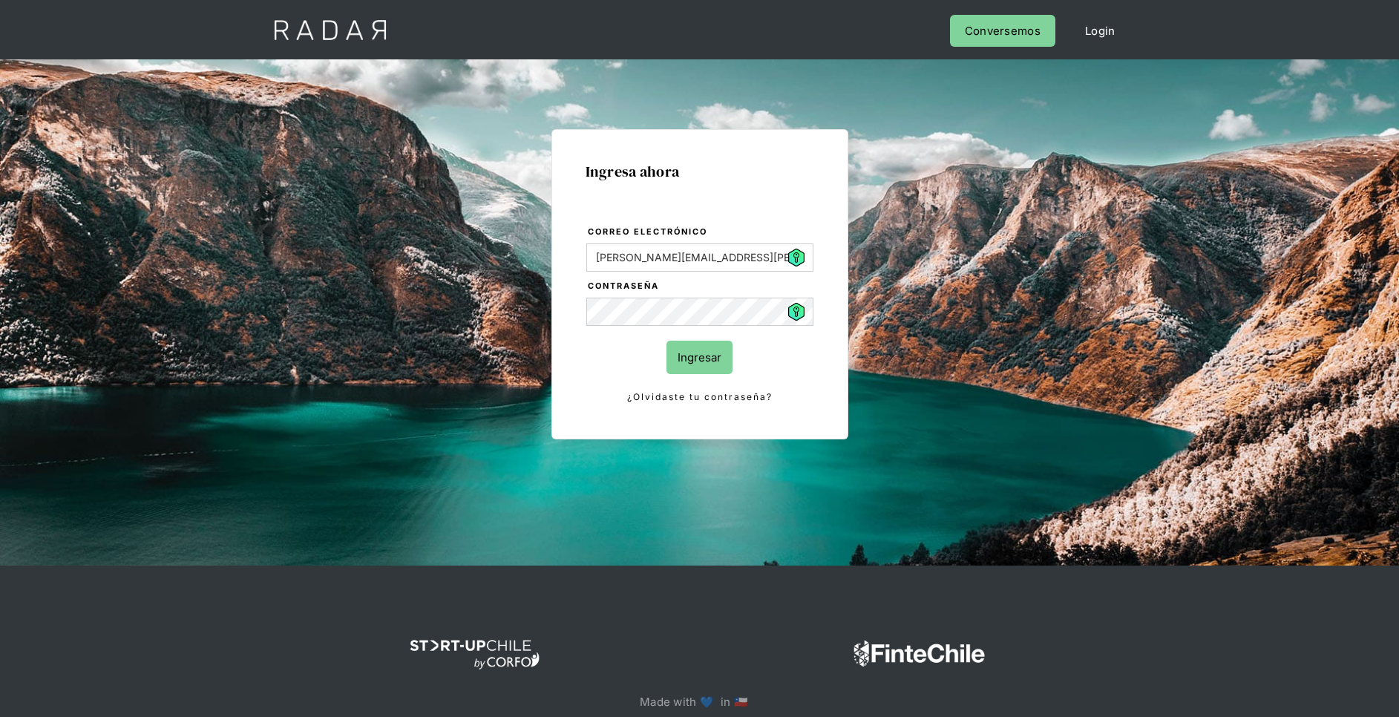
click at [706, 353] on input "Ingresar" at bounding box center [700, 357] width 66 height 33
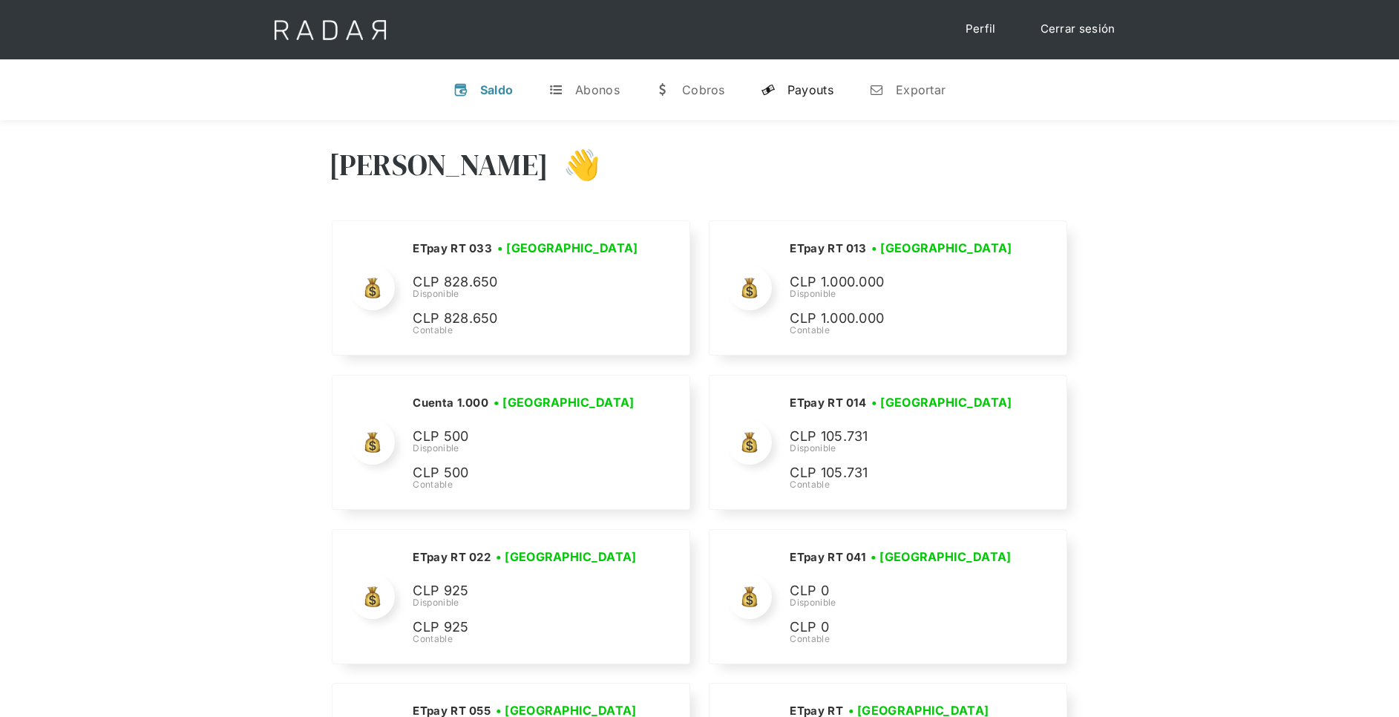
click at [834, 96] on div "Payouts" at bounding box center [811, 89] width 46 height 15
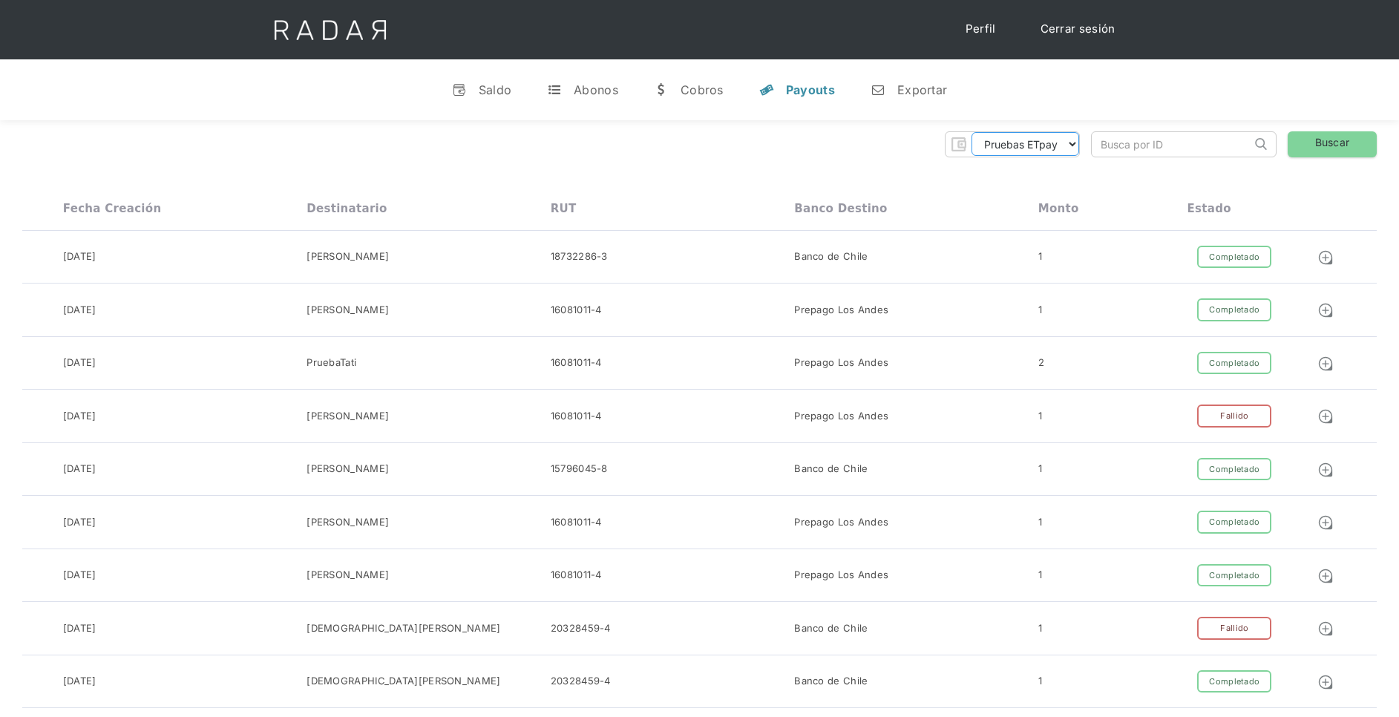
click at [1054, 134] on select "Pruebas ETpay Cuenta 1.000 Cuenta 1.001 Cuenta 1.002 Cuenta 1.003 Cuenta 1.004 …" at bounding box center [1026, 144] width 108 height 24
select select "etpay-cuenta-1001"
click at [972, 132] on select "Pruebas ETpay Cuenta 1.000 Cuenta 1.001 Cuenta 1.002 Cuenta 1.003 Cuenta 1.004 …" at bounding box center [1026, 144] width 108 height 24
click at [1331, 145] on link "Buscar" at bounding box center [1332, 144] width 89 height 26
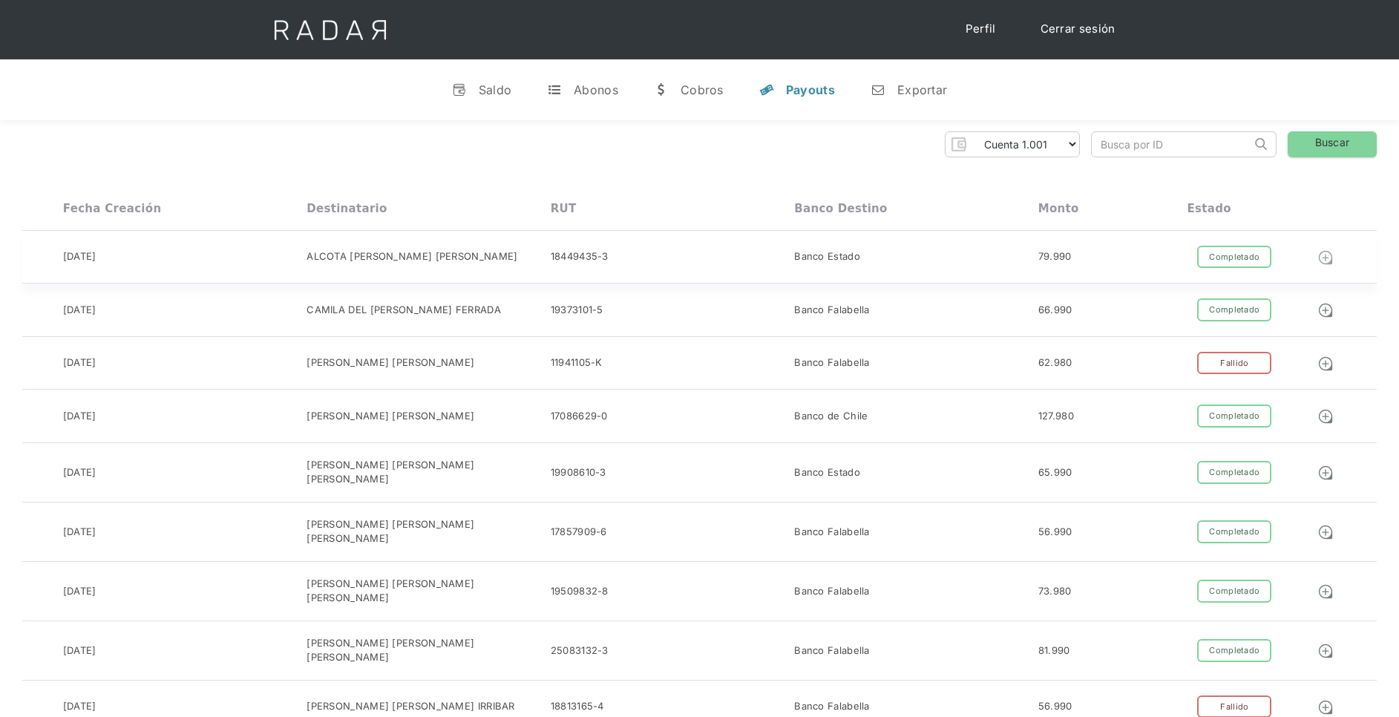
click at [1332, 254] on img at bounding box center [1326, 257] width 16 height 16
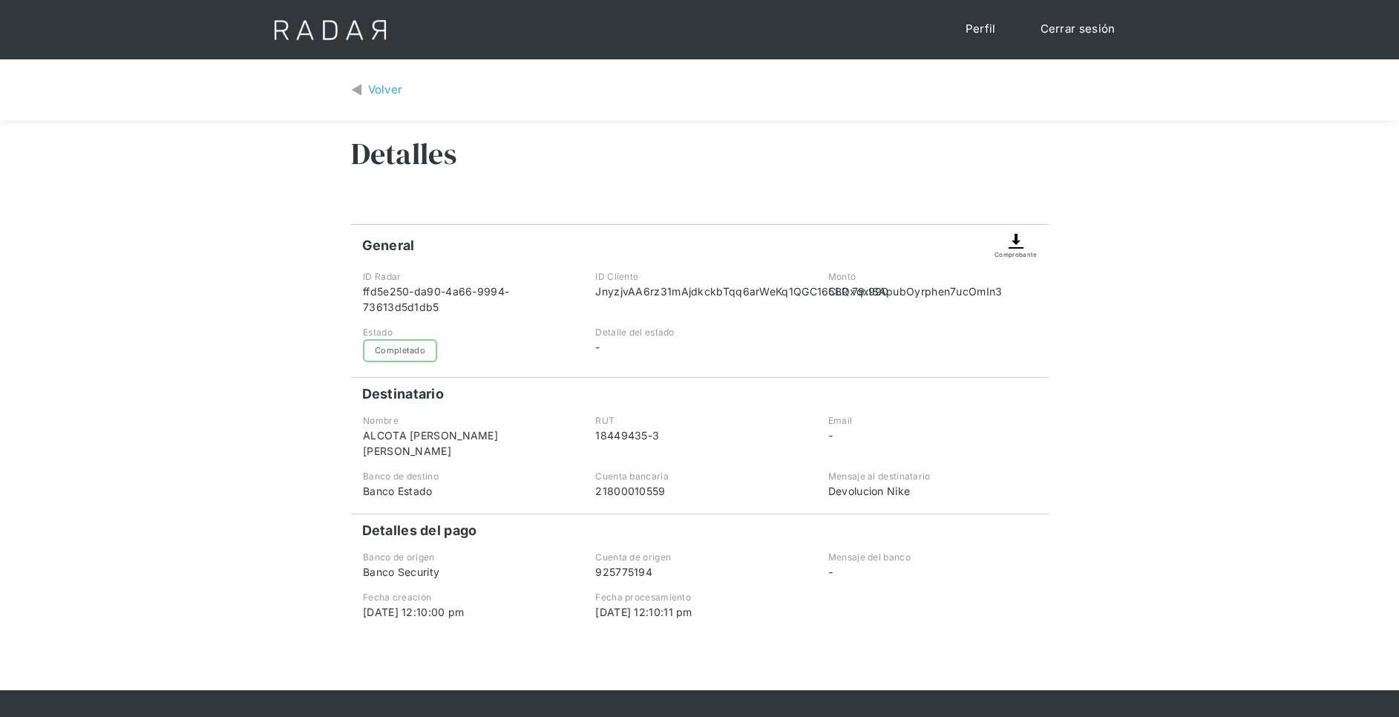
click at [1016, 247] on img at bounding box center [1016, 241] width 18 height 18
click at [1020, 252] on div "Comprobante" at bounding box center [1016, 254] width 42 height 9
click at [368, 85] on div "Volver" at bounding box center [385, 90] width 35 height 17
